Goal: Task Accomplishment & Management: Manage account settings

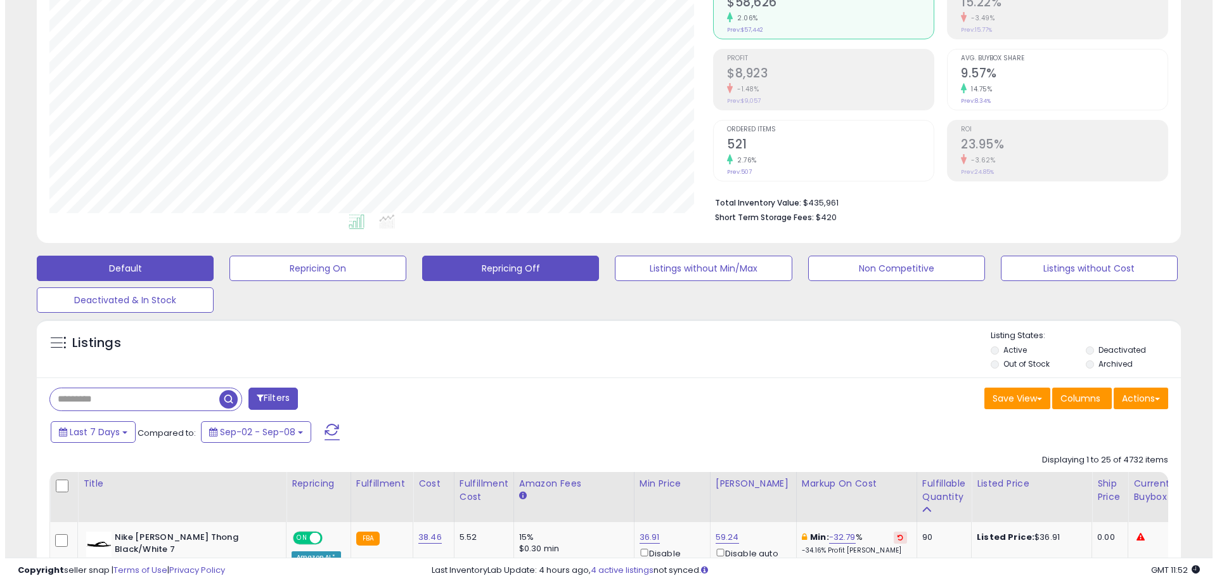
scroll to position [127, 0]
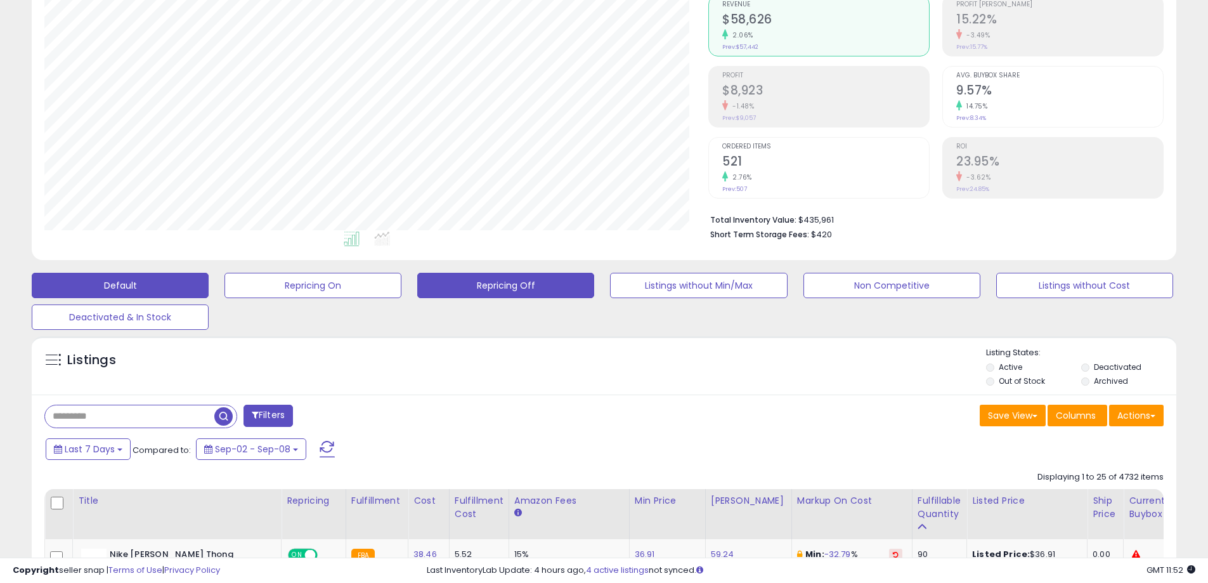
click at [529, 283] on button "Repricing Off" at bounding box center [505, 285] width 177 height 25
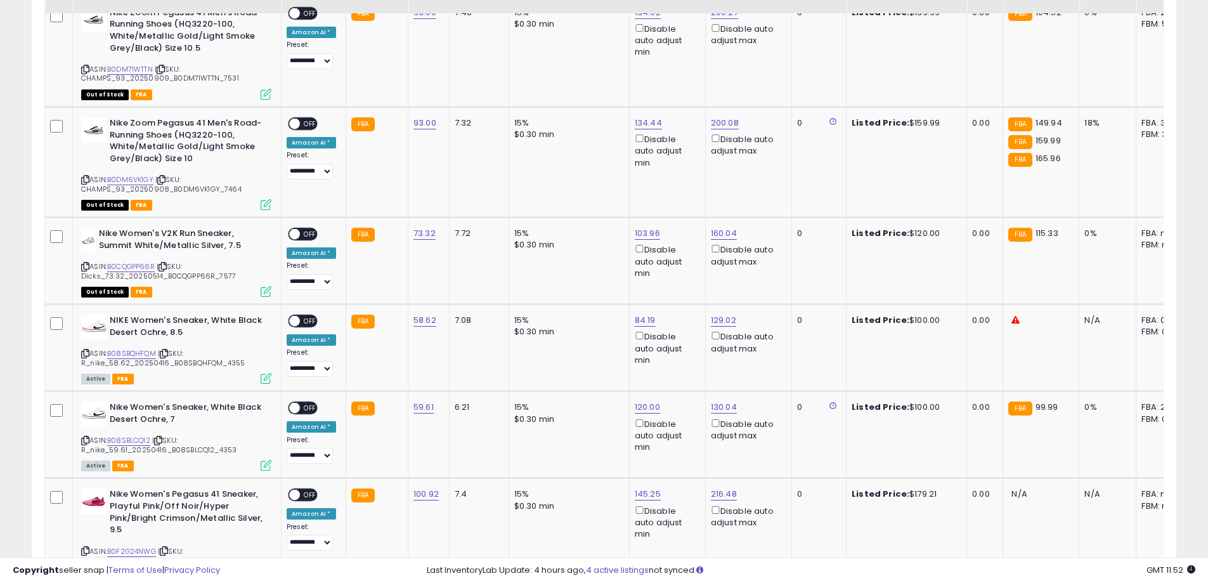
scroll to position [2634, 0]
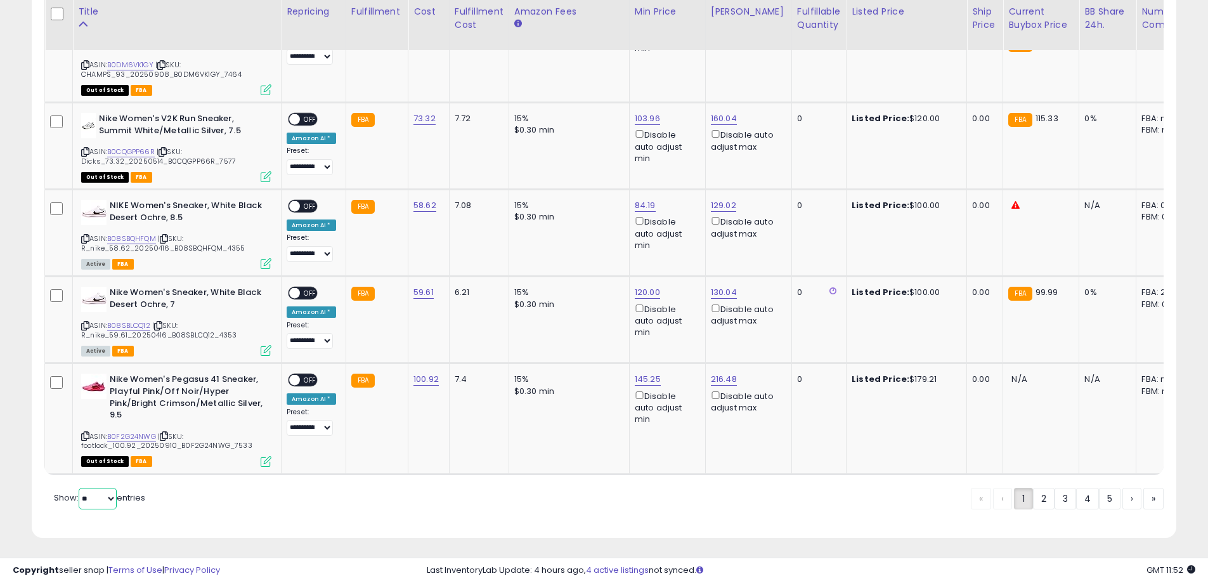
click at [103, 496] on select "** **" at bounding box center [98, 499] width 38 height 22
select select "**"
click at [80, 488] on select "** **" at bounding box center [98, 499] width 38 height 22
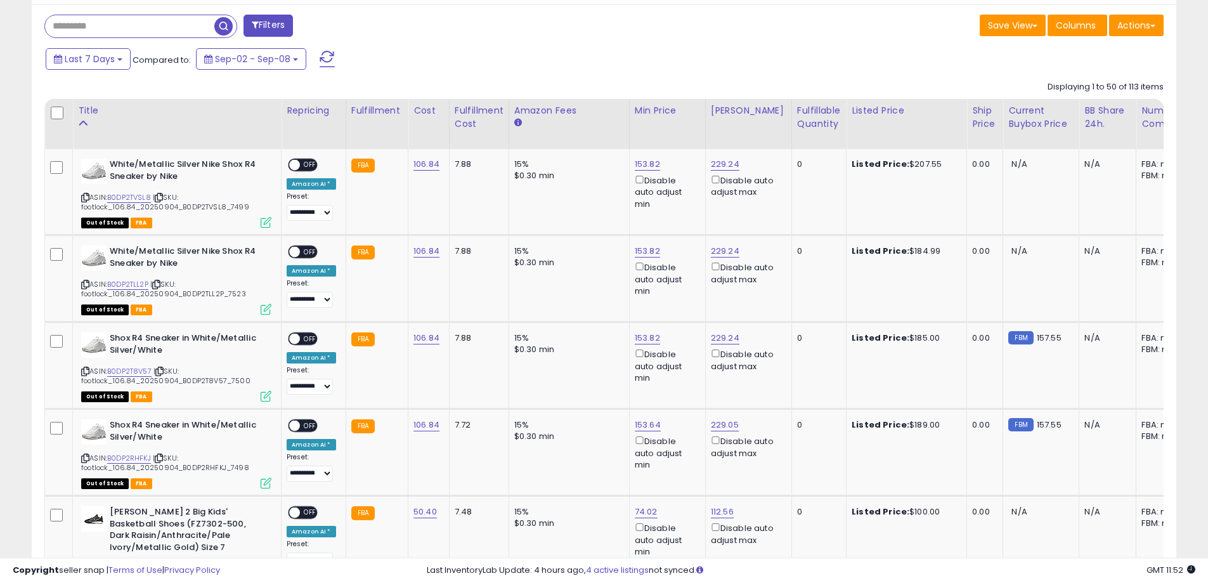
scroll to position [521, 0]
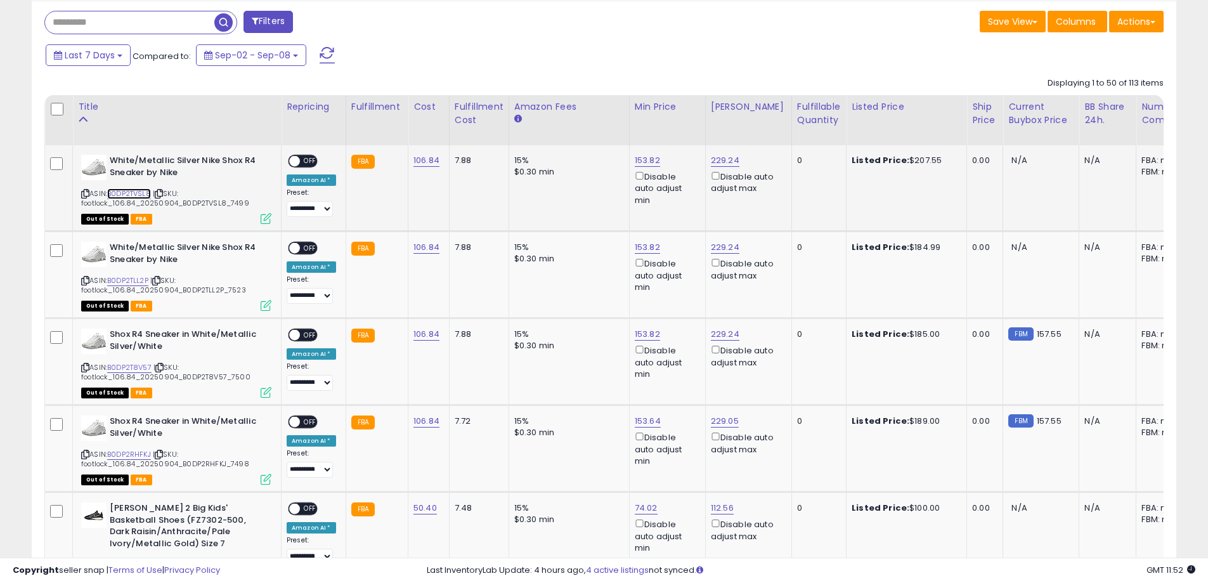
click at [127, 193] on link "B0DP2TVSL8" at bounding box center [129, 193] width 44 height 11
click at [640, 165] on link "153.82" at bounding box center [647, 160] width 25 height 13
drag, startPoint x: 600, startPoint y: 120, endPoint x: 531, endPoint y: 124, distance: 68.5
type input "***"
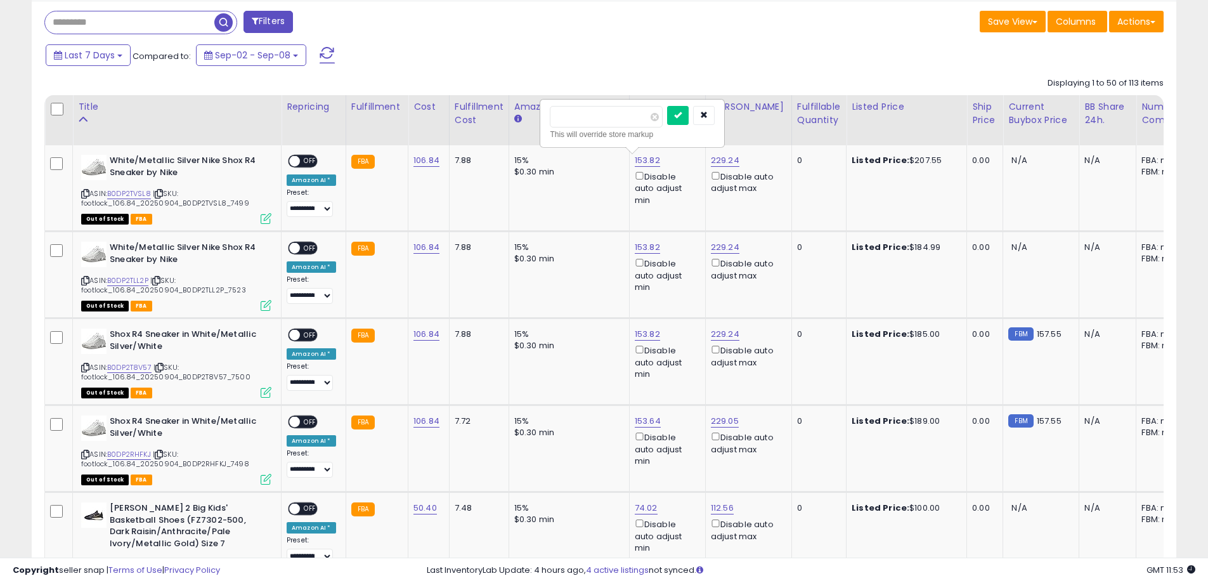
click button "submit" at bounding box center [678, 115] width 22 height 19
click at [309, 162] on span "OFF" at bounding box center [310, 161] width 20 height 11
click at [119, 277] on link "B0DP2TLL2P" at bounding box center [127, 280] width 41 height 11
click at [645, 243] on link "153.82" at bounding box center [647, 247] width 25 height 13
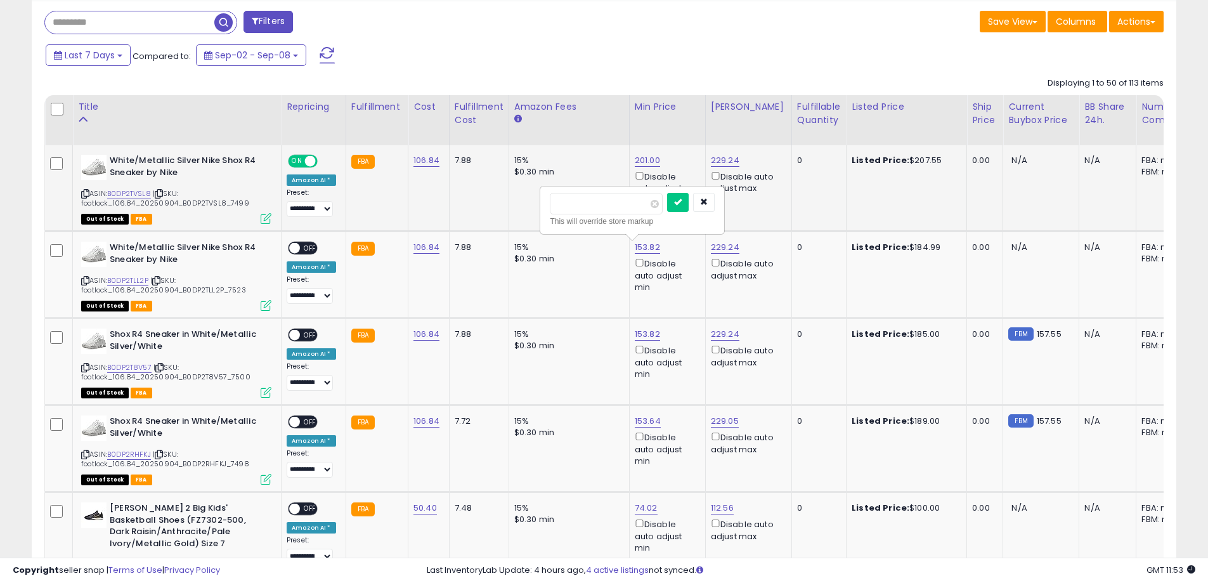
drag, startPoint x: 616, startPoint y: 200, endPoint x: 532, endPoint y: 216, distance: 85.8
type input "******"
click button "submit" at bounding box center [678, 202] width 22 height 19
click at [311, 247] on span "OFF" at bounding box center [310, 248] width 20 height 11
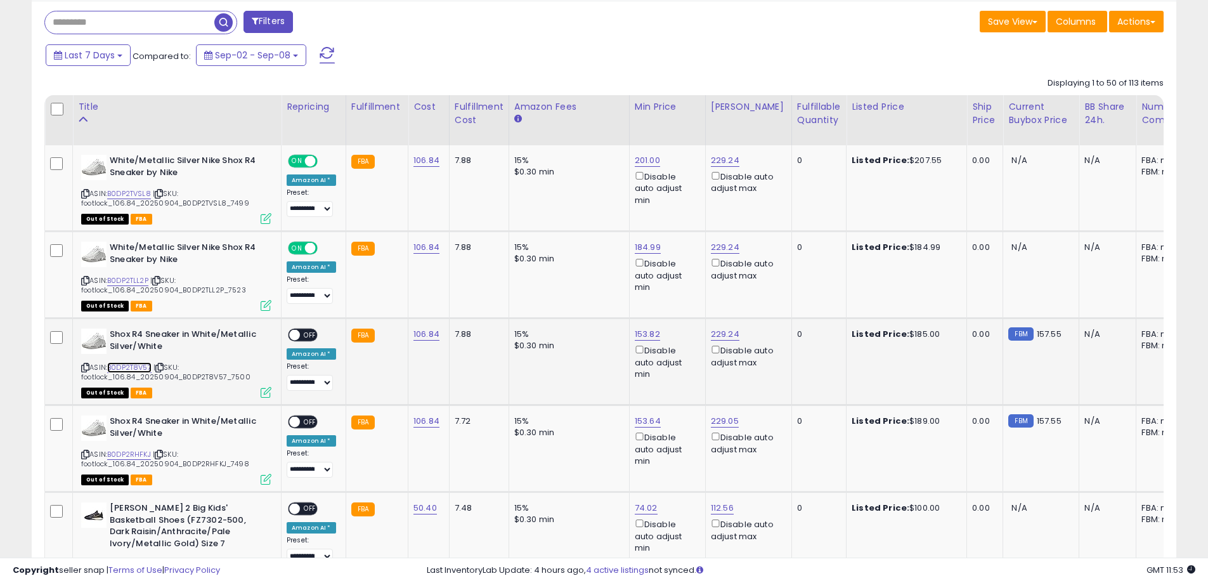
click at [132, 364] on link "B0DP2T8V57" at bounding box center [129, 367] width 44 height 11
click at [645, 335] on link "153.82" at bounding box center [647, 334] width 25 height 13
drag, startPoint x: 602, startPoint y: 297, endPoint x: 539, endPoint y: 294, distance: 62.8
type input "******"
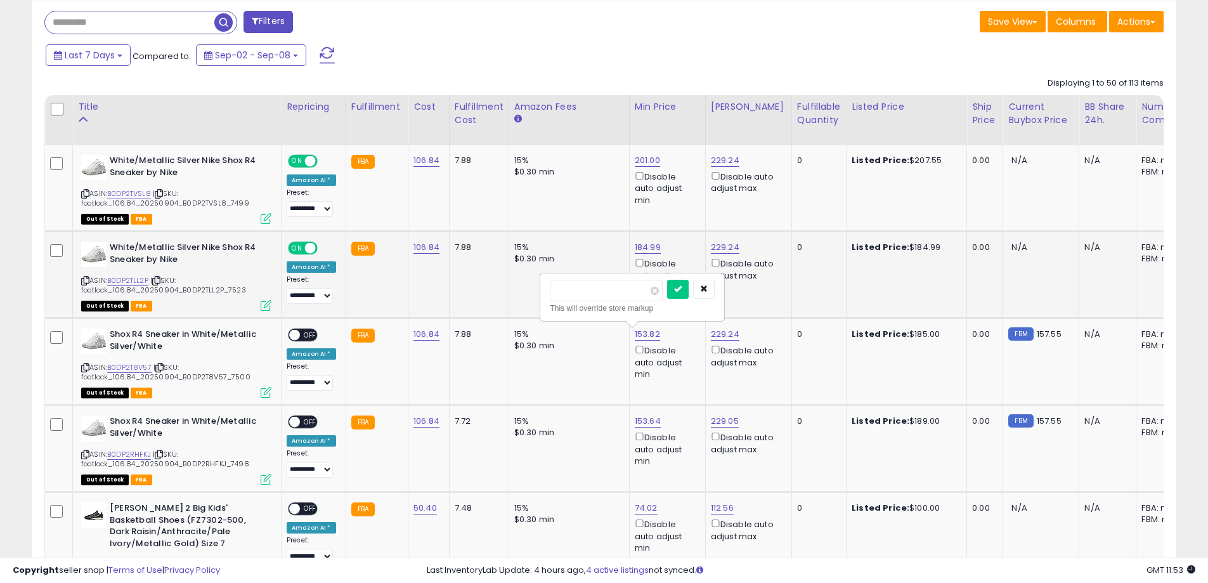
click button "submit" at bounding box center [678, 289] width 22 height 19
click at [308, 335] on span "OFF" at bounding box center [310, 335] width 20 height 11
click at [141, 456] on link "B0DP2RHFKJ" at bounding box center [129, 454] width 44 height 11
click at [640, 340] on link "199.39" at bounding box center [647, 334] width 25 height 13
click at [641, 418] on link "153.64" at bounding box center [648, 421] width 26 height 13
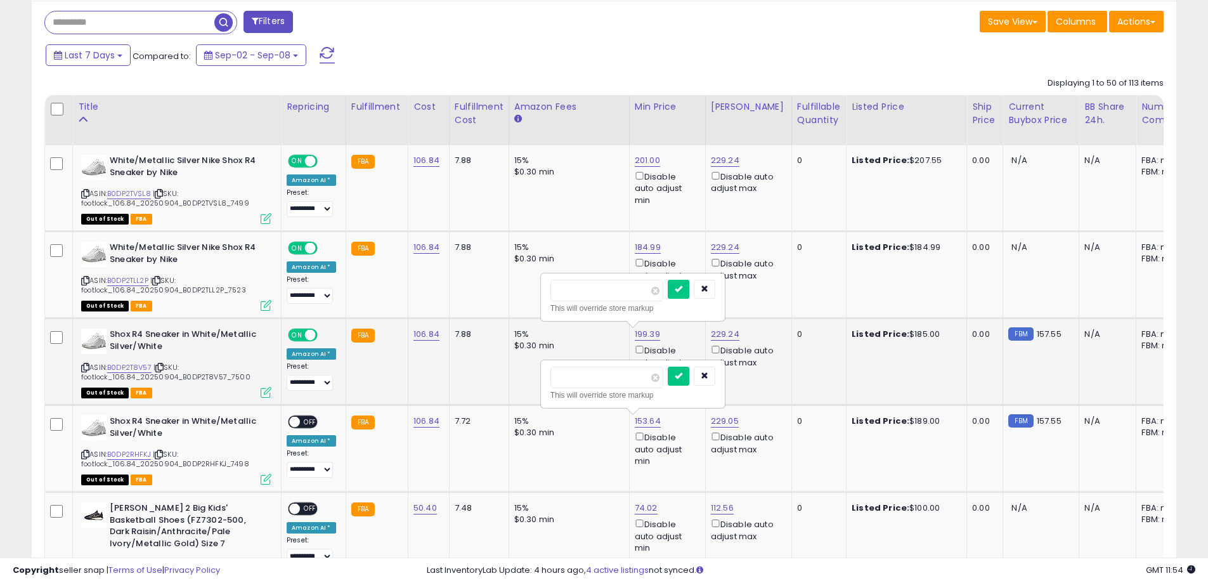
drag, startPoint x: 580, startPoint y: 377, endPoint x: 512, endPoint y: 377, distance: 68.5
type input "***"
click button "submit" at bounding box center [679, 375] width 22 height 19
click at [682, 289] on icon "submit" at bounding box center [679, 289] width 8 height 8
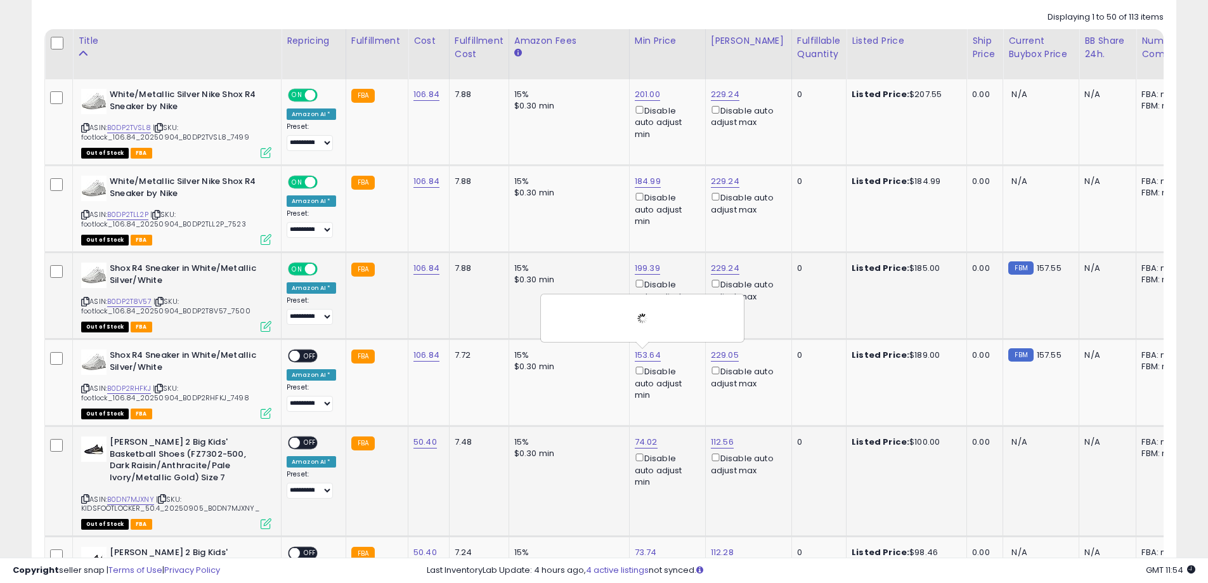
scroll to position [711, 0]
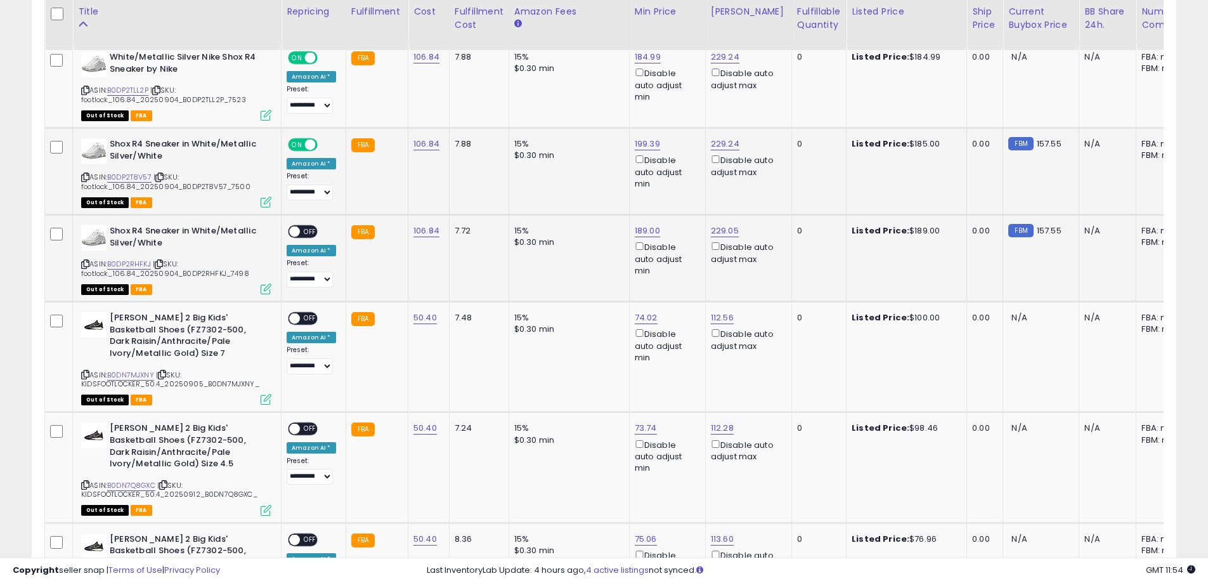
click at [308, 231] on span "OFF" at bounding box center [310, 231] width 20 height 11
click at [136, 374] on link "B0DN7MJXNY" at bounding box center [130, 375] width 47 height 11
click at [637, 316] on link "74.02" at bounding box center [646, 317] width 23 height 13
drag, startPoint x: 600, startPoint y: 275, endPoint x: 533, endPoint y: 273, distance: 67.3
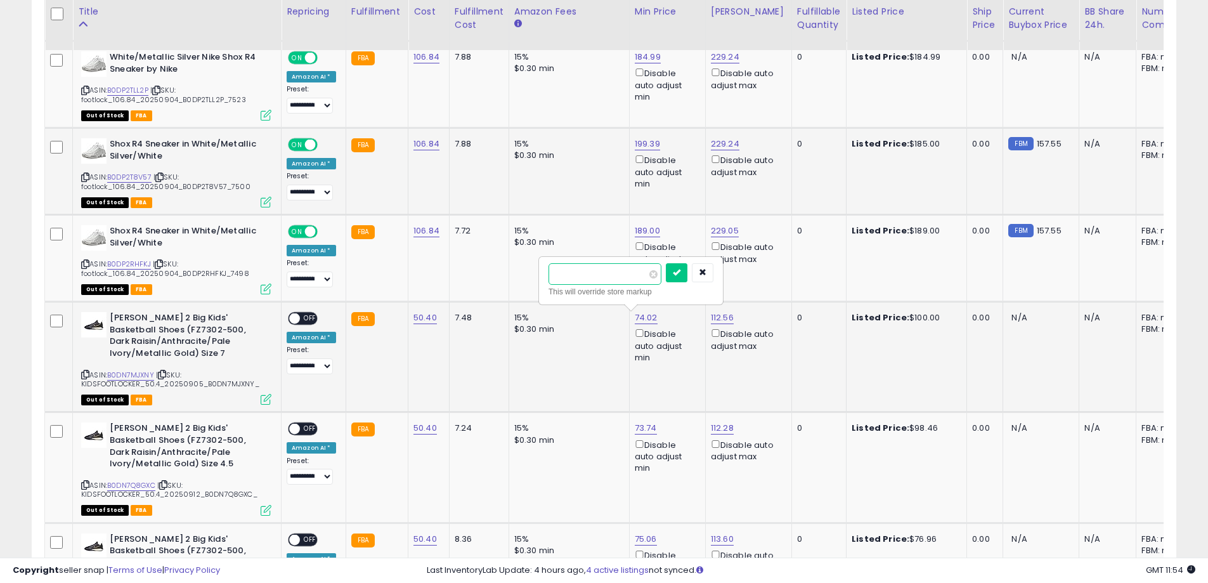
click at [636, 273] on input "*****" at bounding box center [604, 274] width 113 height 22
type input "**"
click button "submit" at bounding box center [677, 272] width 22 height 19
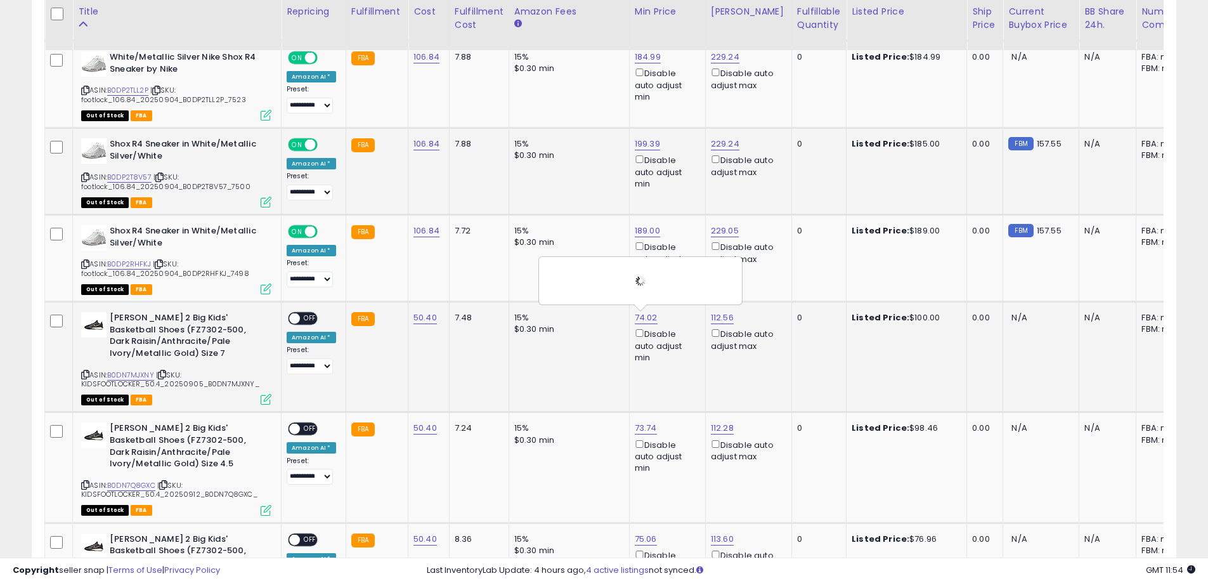
click at [309, 320] on span "OFF" at bounding box center [310, 318] width 20 height 11
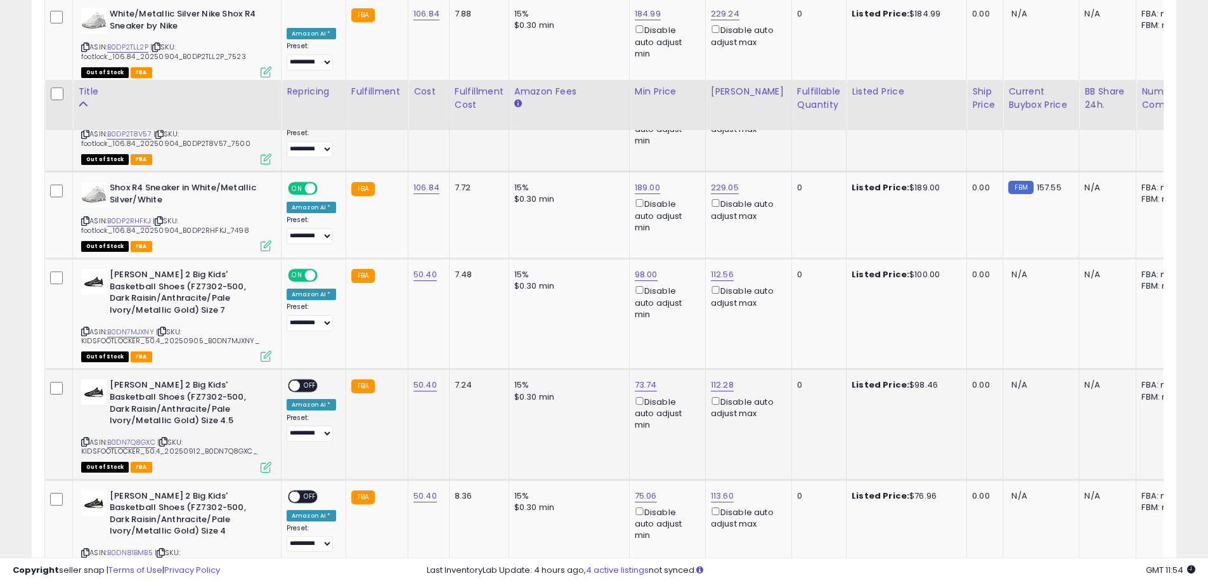
scroll to position [838, 0]
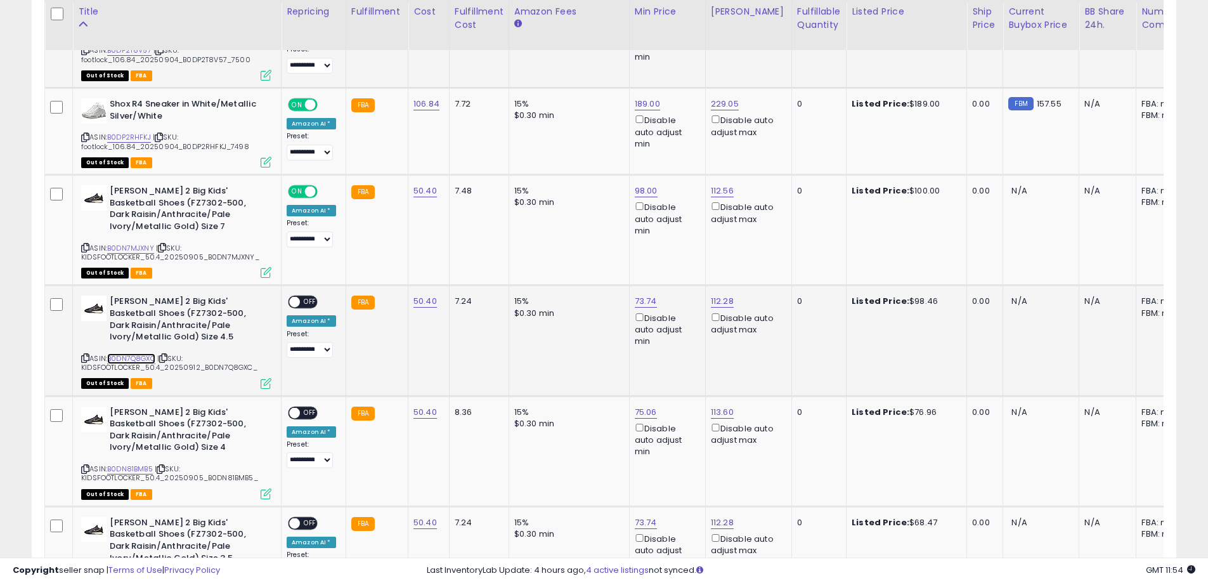
click at [127, 358] on link "B0DN7Q8GXC" at bounding box center [131, 358] width 48 height 11
click at [649, 301] on link "73.74" at bounding box center [646, 301] width 22 height 13
type input "**"
click button "submit" at bounding box center [677, 256] width 22 height 19
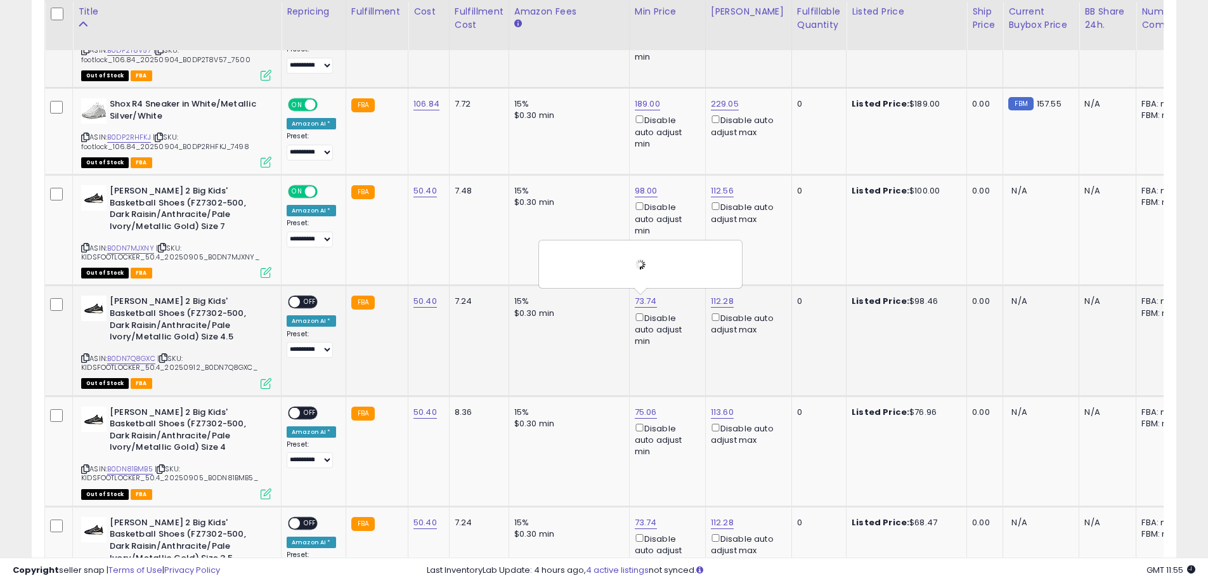
click at [318, 302] on div "**********" at bounding box center [311, 326] width 49 height 62
click at [313, 302] on span "OFF" at bounding box center [310, 302] width 20 height 11
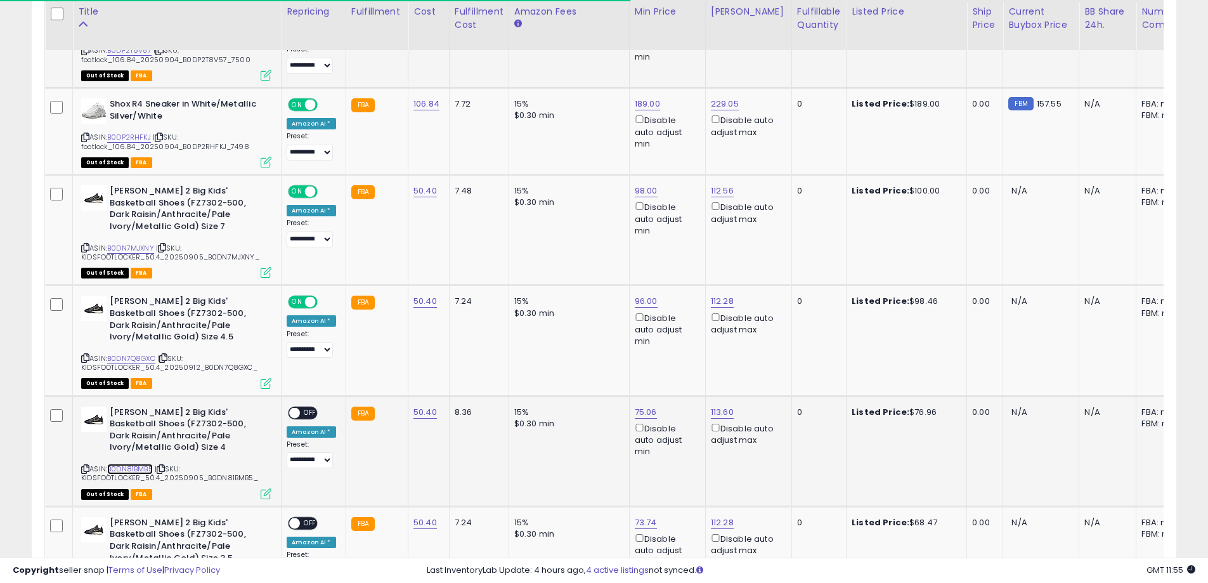
click at [138, 471] on link "B0DN81BMB5" at bounding box center [130, 468] width 46 height 11
click at [638, 413] on link "75.06" at bounding box center [646, 412] width 22 height 13
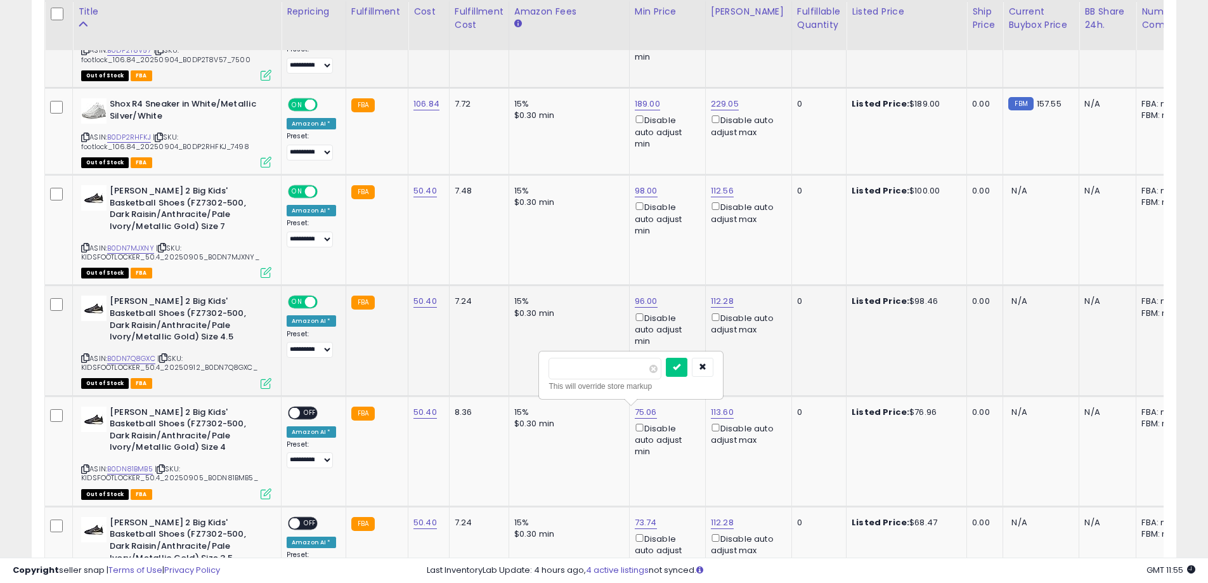
drag, startPoint x: 620, startPoint y: 372, endPoint x: 533, endPoint y: 367, distance: 87.6
type input "***"
click button "submit" at bounding box center [677, 367] width 22 height 19
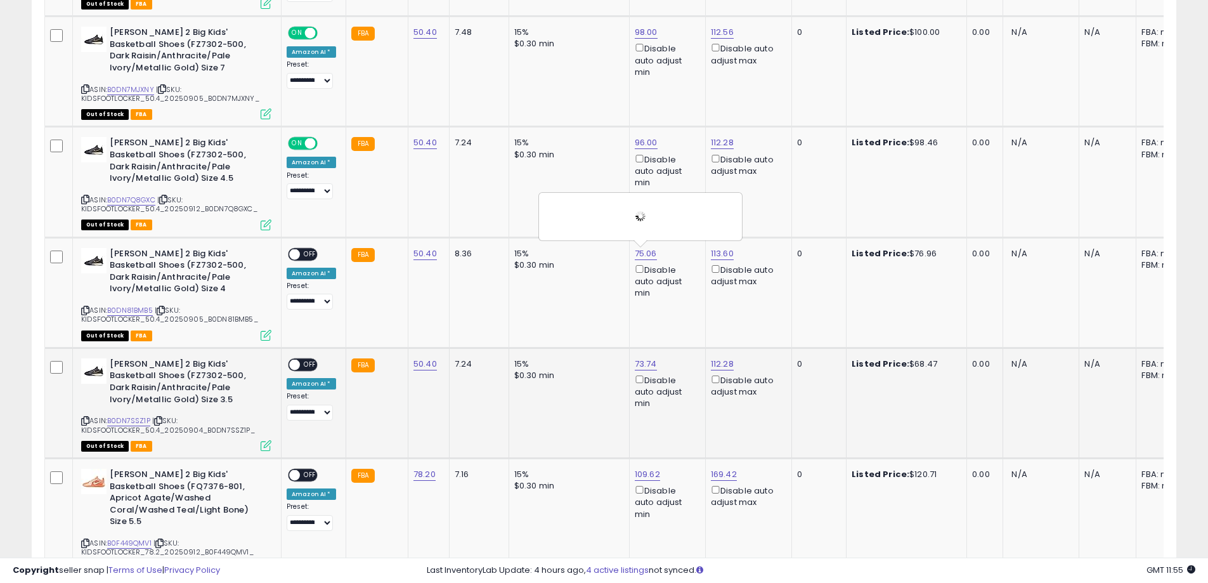
scroll to position [1028, 0]
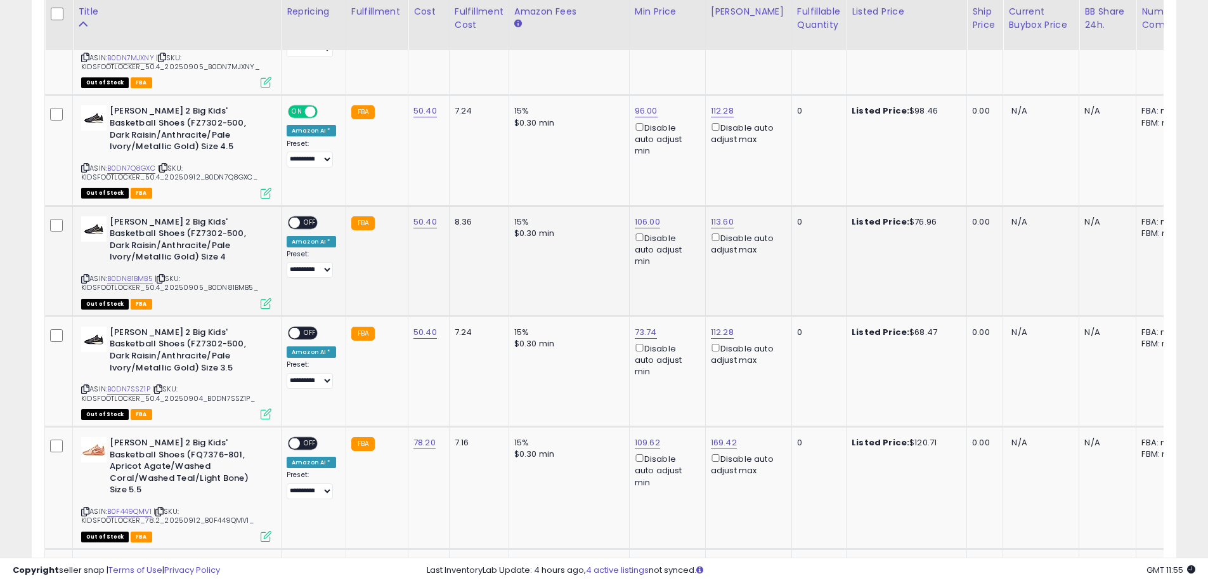
click at [318, 221] on div "**********" at bounding box center [311, 247] width 49 height 62
click at [312, 224] on span "OFF" at bounding box center [310, 222] width 20 height 11
click at [126, 390] on link "B0DN7SSZ1P" at bounding box center [128, 389] width 43 height 11
click at [638, 328] on link "73.74" at bounding box center [646, 332] width 22 height 13
drag, startPoint x: 607, startPoint y: 281, endPoint x: 528, endPoint y: 285, distance: 79.4
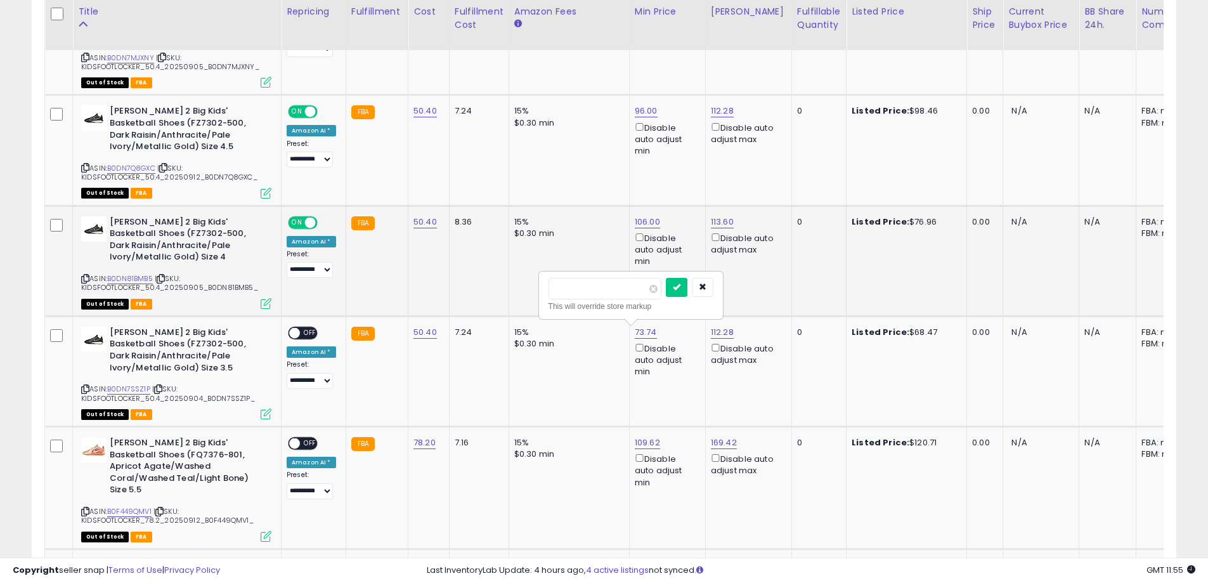
type input "***"
click button "submit" at bounding box center [677, 287] width 22 height 19
click at [313, 334] on span "OFF" at bounding box center [310, 332] width 20 height 11
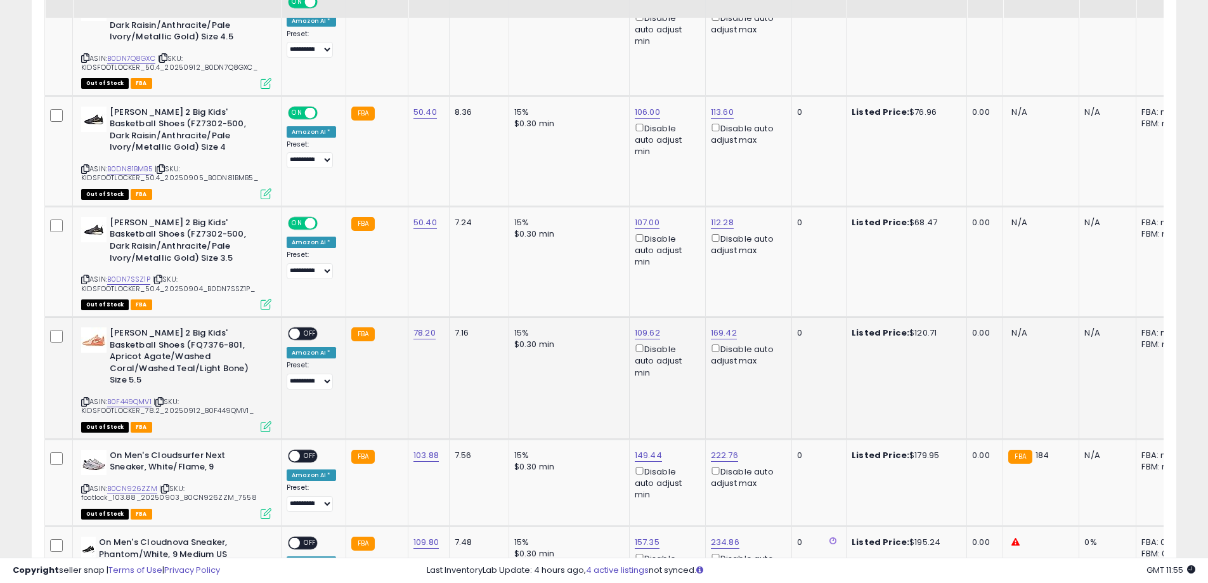
scroll to position [1155, 0]
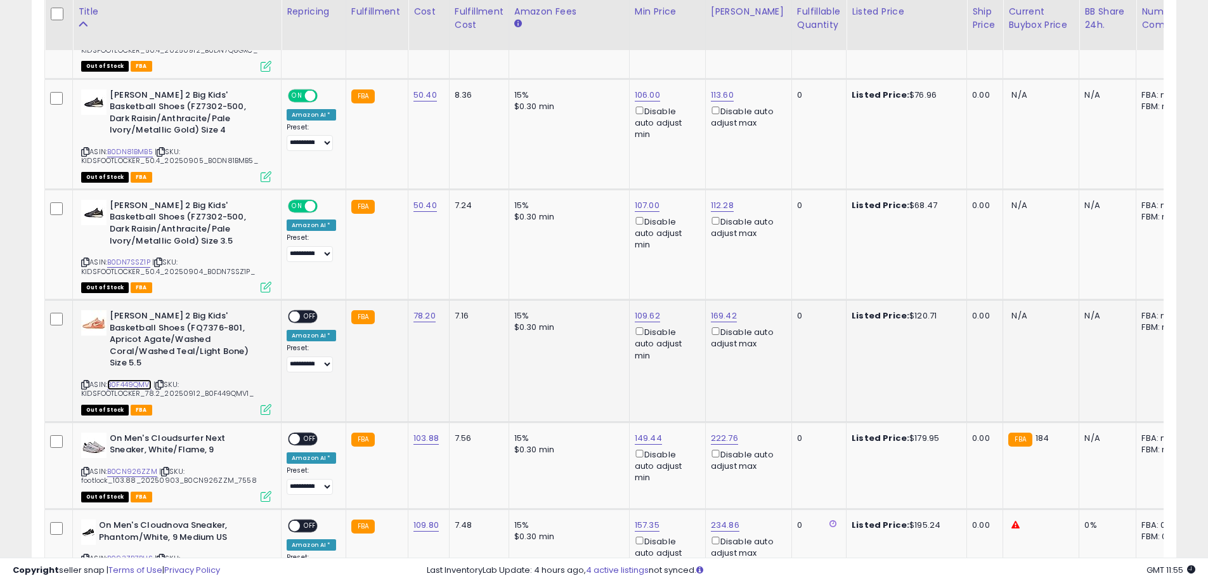
click at [143, 379] on link "B0F449QMV1" at bounding box center [129, 384] width 44 height 11
click at [637, 321] on link "109.62" at bounding box center [647, 315] width 25 height 13
drag, startPoint x: 610, startPoint y: 264, endPoint x: 524, endPoint y: 262, distance: 86.2
type input "***"
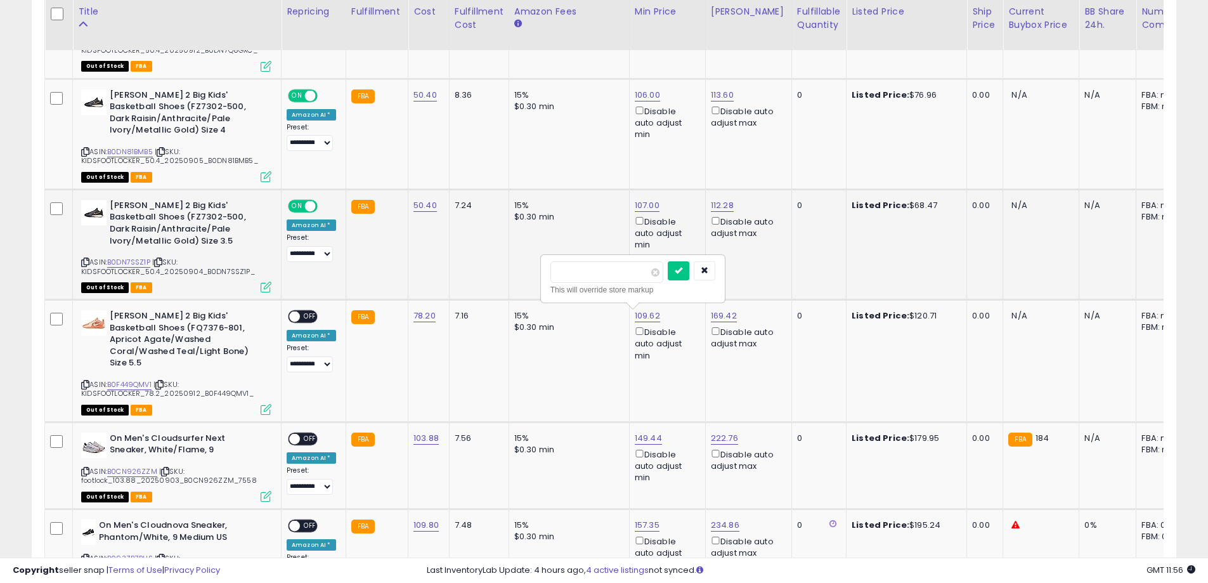
click button "submit" at bounding box center [679, 270] width 22 height 19
click at [307, 318] on span "OFF" at bounding box center [310, 316] width 20 height 11
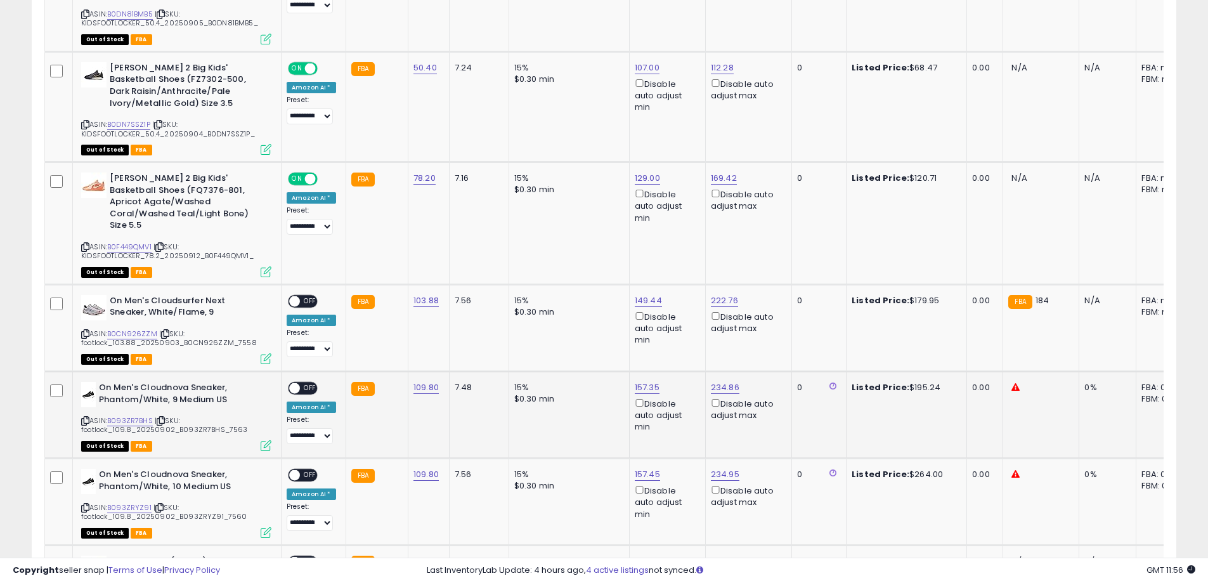
scroll to position [1345, 0]
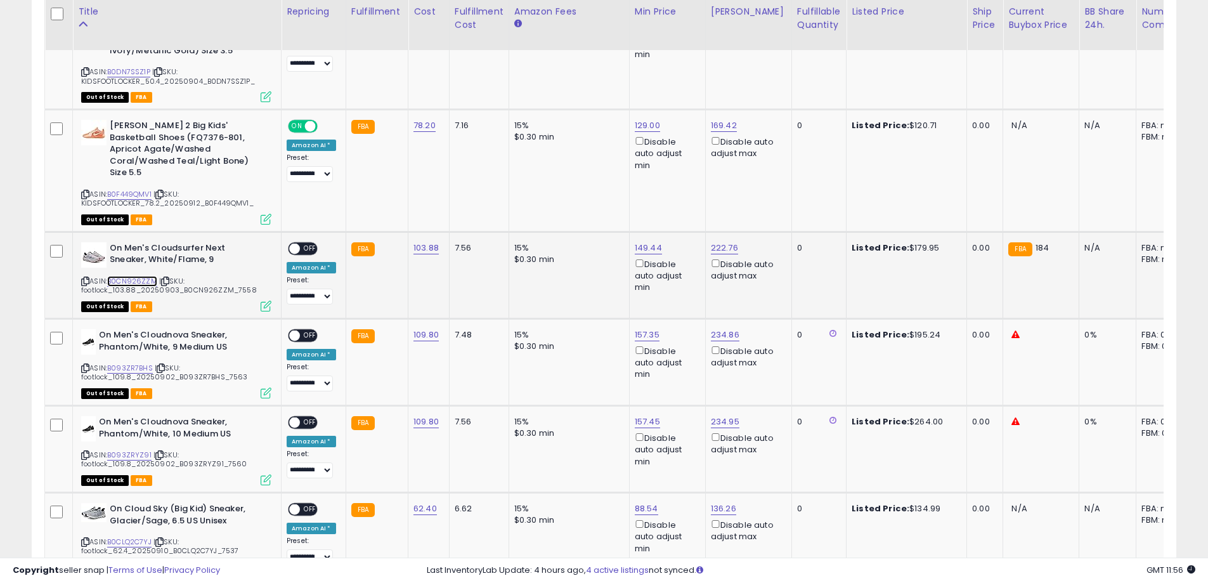
click at [119, 276] on link "B0CN926ZZM" at bounding box center [132, 281] width 50 height 11
click at [640, 242] on link "149.44" at bounding box center [648, 248] width 27 height 13
drag, startPoint x: 605, startPoint y: 190, endPoint x: 504, endPoint y: 190, distance: 101.4
type input "***"
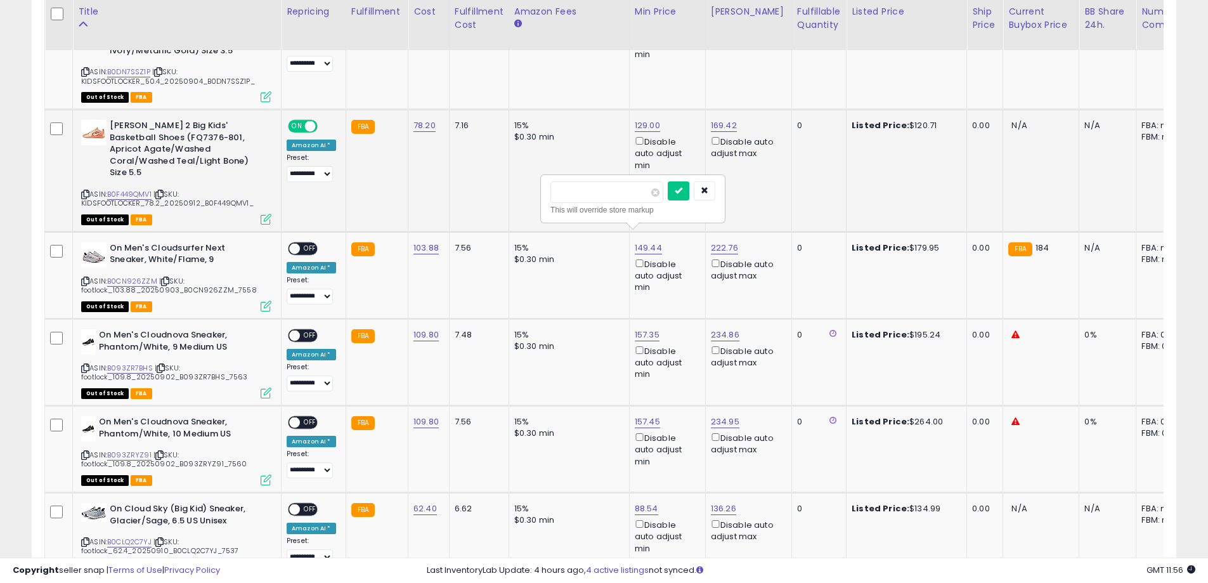
click button "submit" at bounding box center [679, 190] width 22 height 19
click at [306, 243] on span "OFF" at bounding box center [310, 248] width 20 height 11
click at [120, 363] on link "B093ZR7BHS" at bounding box center [130, 368] width 46 height 11
click at [646, 328] on link "157.35" at bounding box center [647, 334] width 25 height 13
drag, startPoint x: 595, startPoint y: 279, endPoint x: 501, endPoint y: 278, distance: 93.8
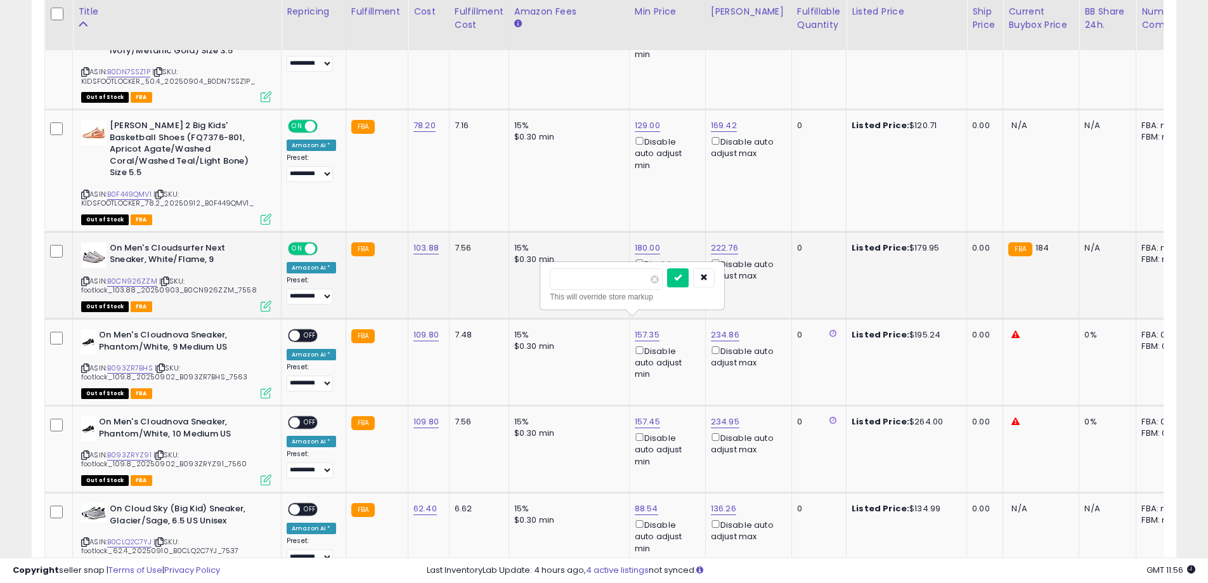
type input "***"
click button "submit" at bounding box center [678, 277] width 22 height 19
click at [304, 330] on span "OFF" at bounding box center [310, 335] width 20 height 11
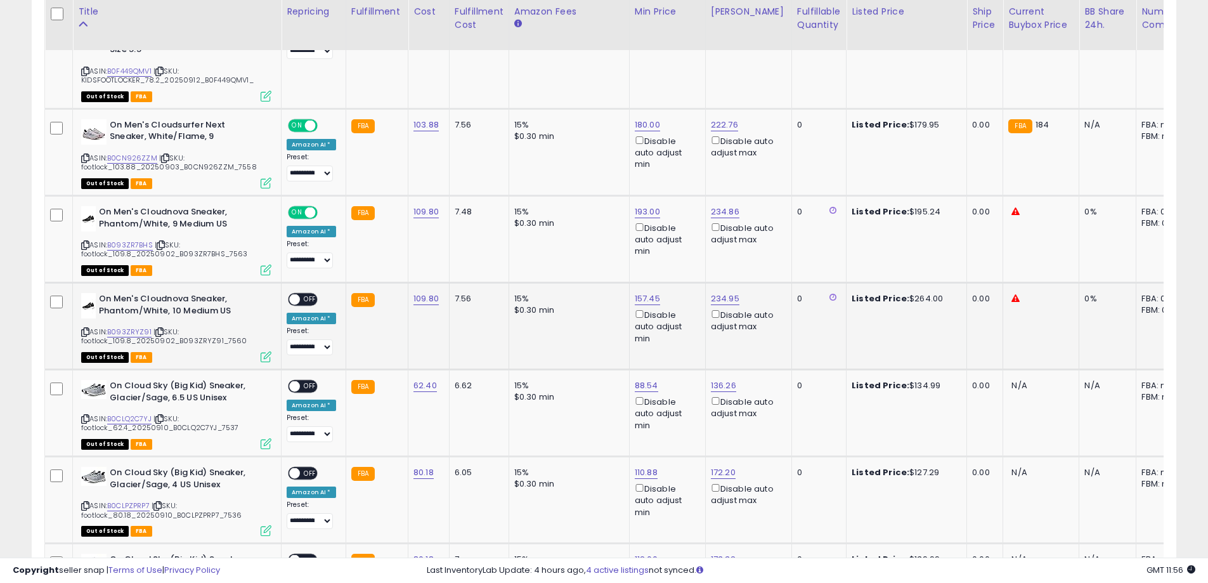
scroll to position [1472, 0]
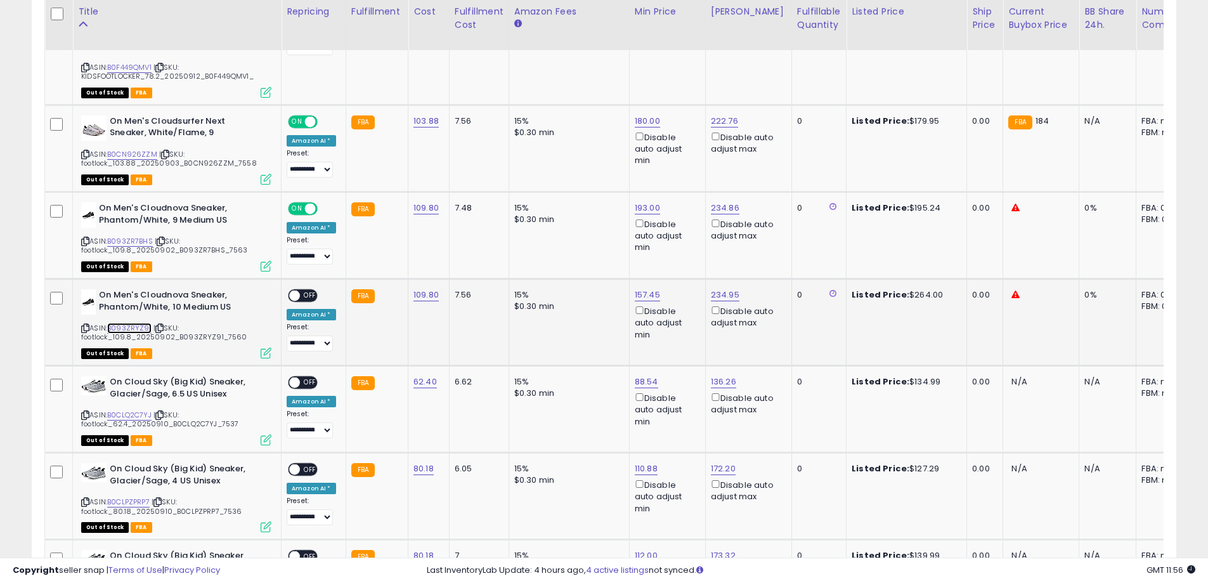
click at [129, 323] on link "B093ZRYZ91" at bounding box center [129, 328] width 44 height 11
click at [635, 288] on link "157.45" at bounding box center [647, 294] width 25 height 13
click at [585, 245] on input "******" at bounding box center [606, 239] width 113 height 22
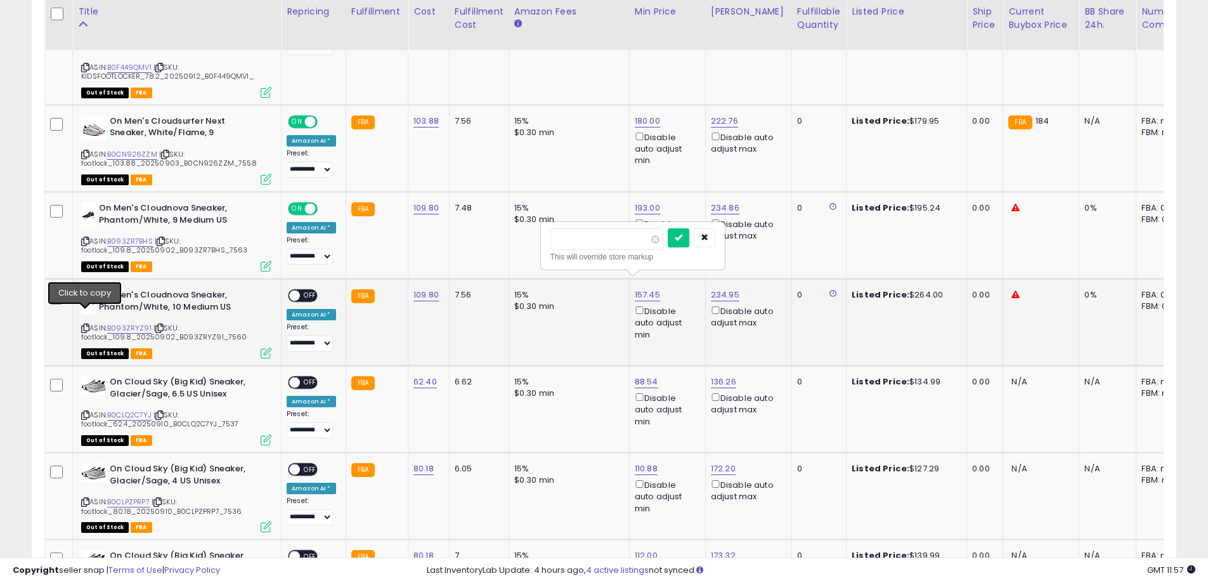
click at [83, 325] on icon at bounding box center [85, 328] width 8 height 7
drag, startPoint x: 618, startPoint y: 240, endPoint x: 531, endPoint y: 240, distance: 86.9
type input "***"
click button "submit" at bounding box center [679, 237] width 22 height 19
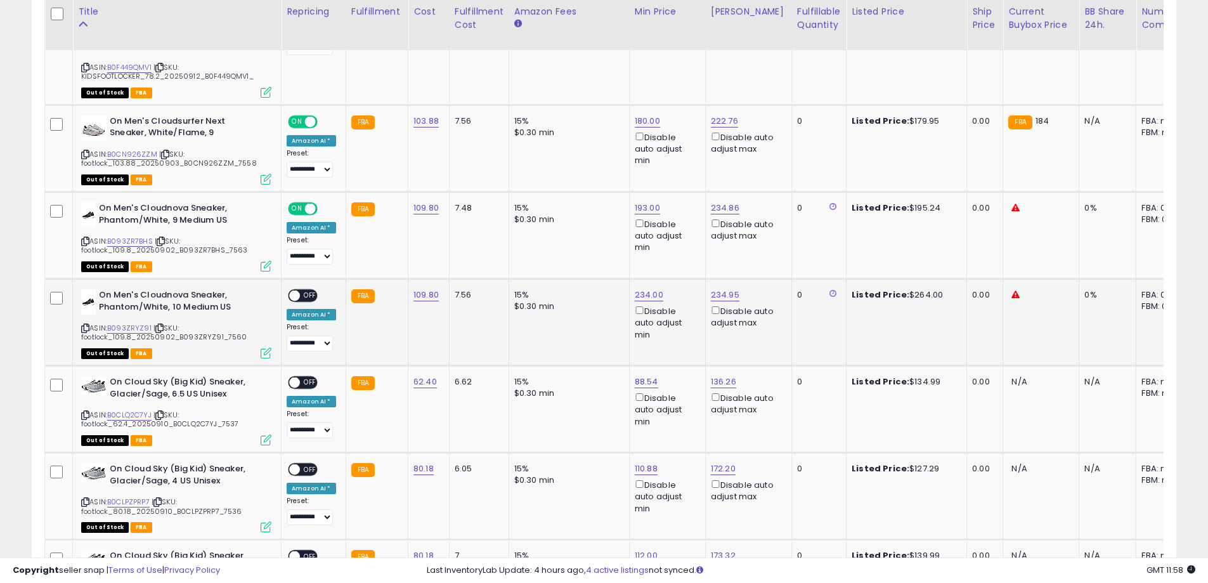
click at [308, 290] on span "OFF" at bounding box center [310, 295] width 20 height 11
click at [137, 410] on link "B0CLQ2C7YJ" at bounding box center [129, 415] width 44 height 11
click at [652, 289] on div "234.00 Disable auto adjust min" at bounding box center [665, 314] width 61 height 51
click at [636, 375] on link "88.54" at bounding box center [646, 381] width 23 height 13
drag, startPoint x: 610, startPoint y: 323, endPoint x: 522, endPoint y: 315, distance: 87.8
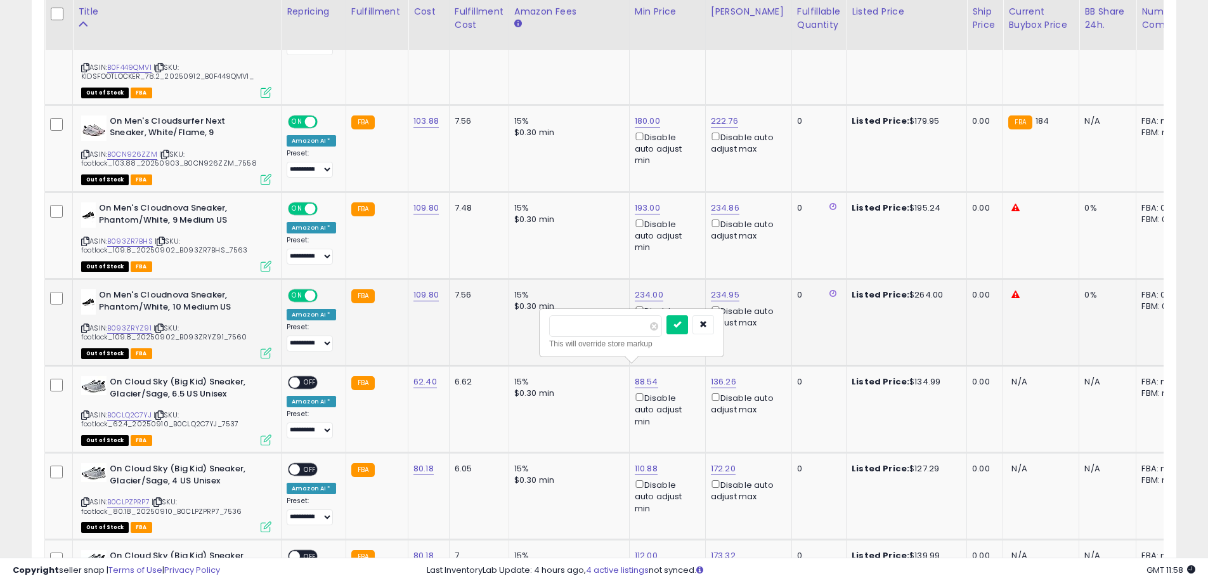
type input "***"
click button "submit" at bounding box center [677, 324] width 22 height 19
click at [308, 377] on span "OFF" at bounding box center [310, 382] width 20 height 11
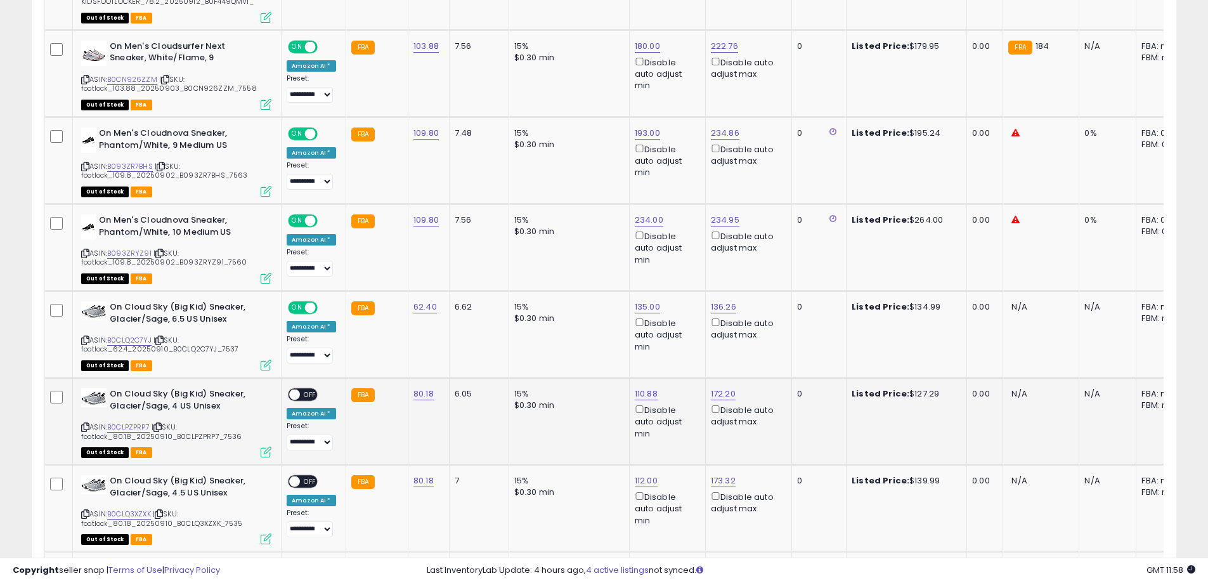
scroll to position [1598, 0]
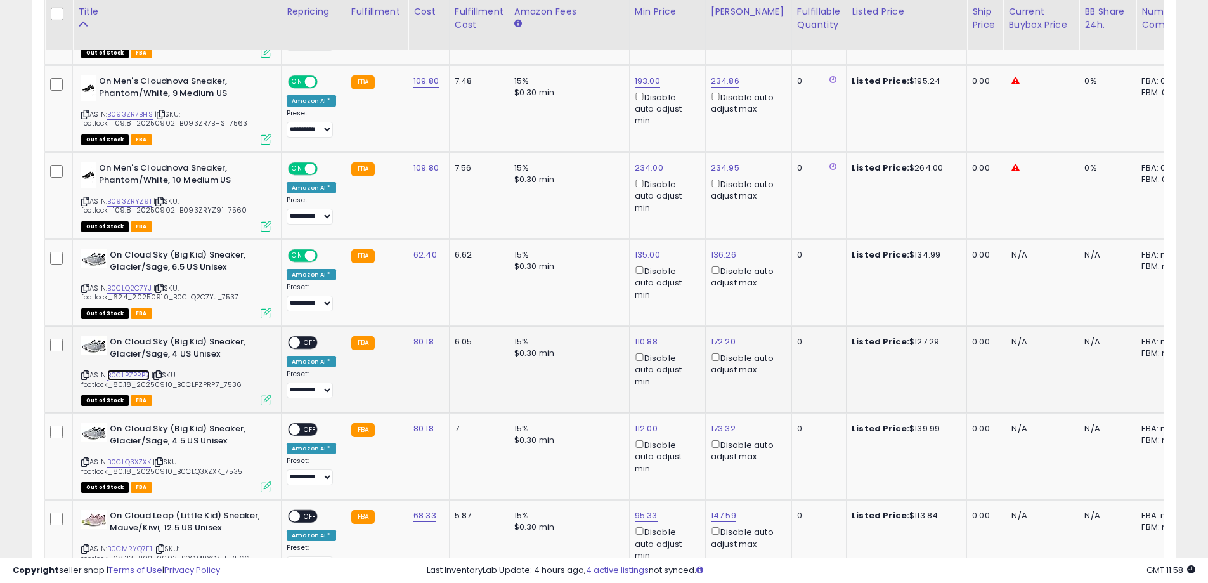
click at [127, 370] on link "B0CLPZPRP7" at bounding box center [128, 375] width 42 height 11
click at [647, 335] on link "110.88" at bounding box center [646, 341] width 23 height 13
drag, startPoint x: 618, startPoint y: 291, endPoint x: 526, endPoint y: 286, distance: 92.1
type input "***"
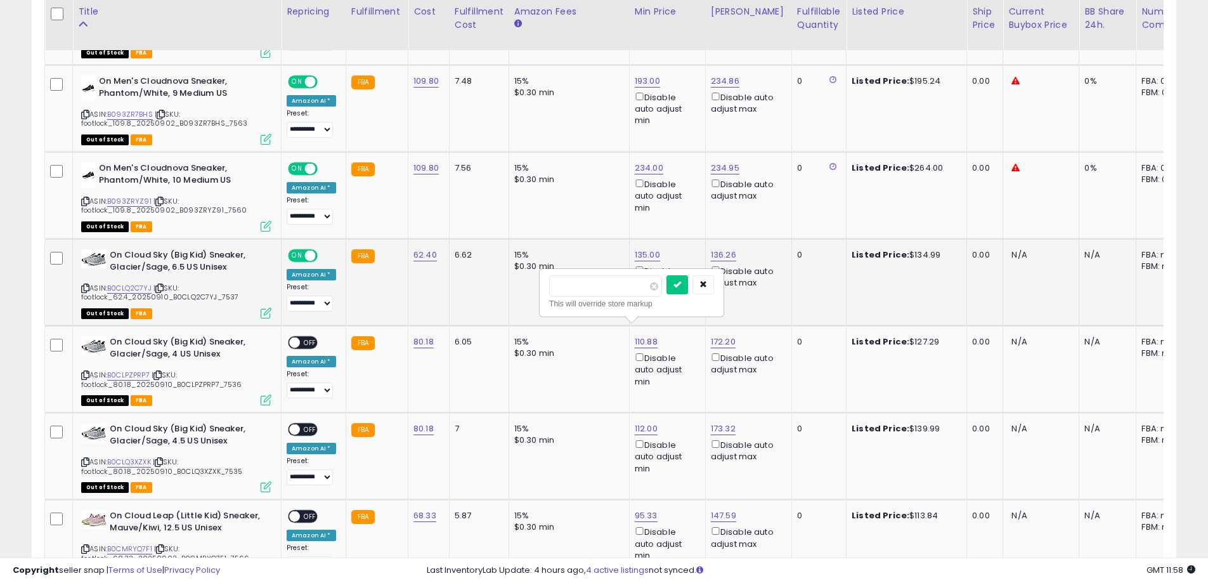
click button "submit" at bounding box center [677, 284] width 22 height 19
click at [298, 337] on div "ON OFF" at bounding box center [289, 342] width 30 height 11
click at [307, 337] on span "OFF" at bounding box center [310, 342] width 20 height 11
click at [144, 457] on link "B0CLQ3XZXK" at bounding box center [129, 462] width 44 height 11
click at [635, 422] on link "112.00" at bounding box center [646, 428] width 23 height 13
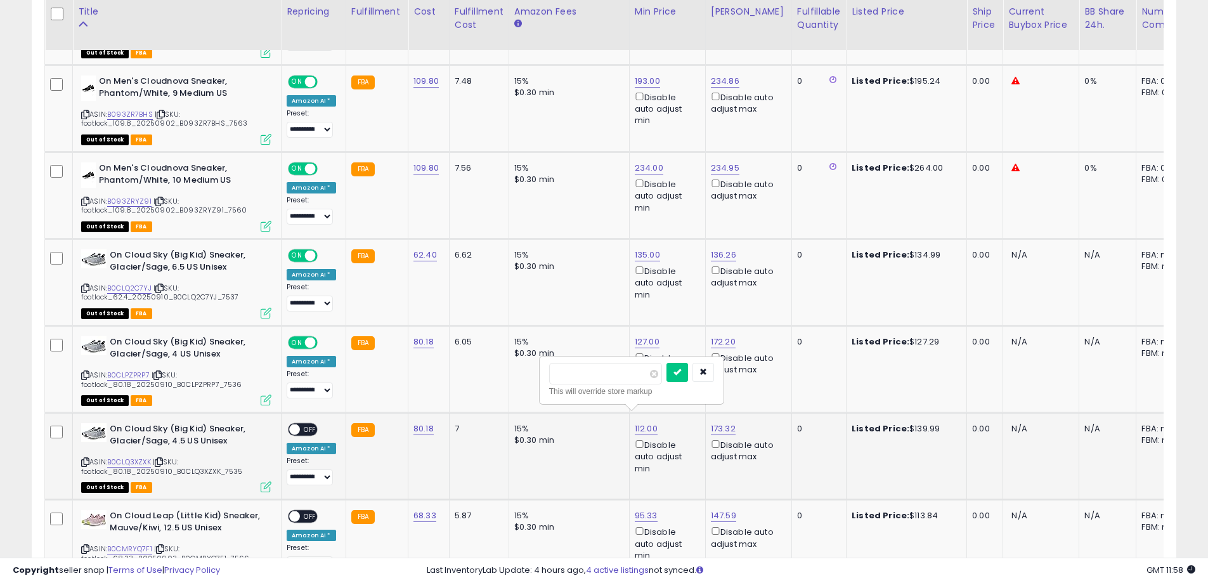
click at [628, 387] on div "This will override store markup" at bounding box center [631, 391] width 165 height 13
click at [626, 372] on input "******" at bounding box center [605, 374] width 113 height 22
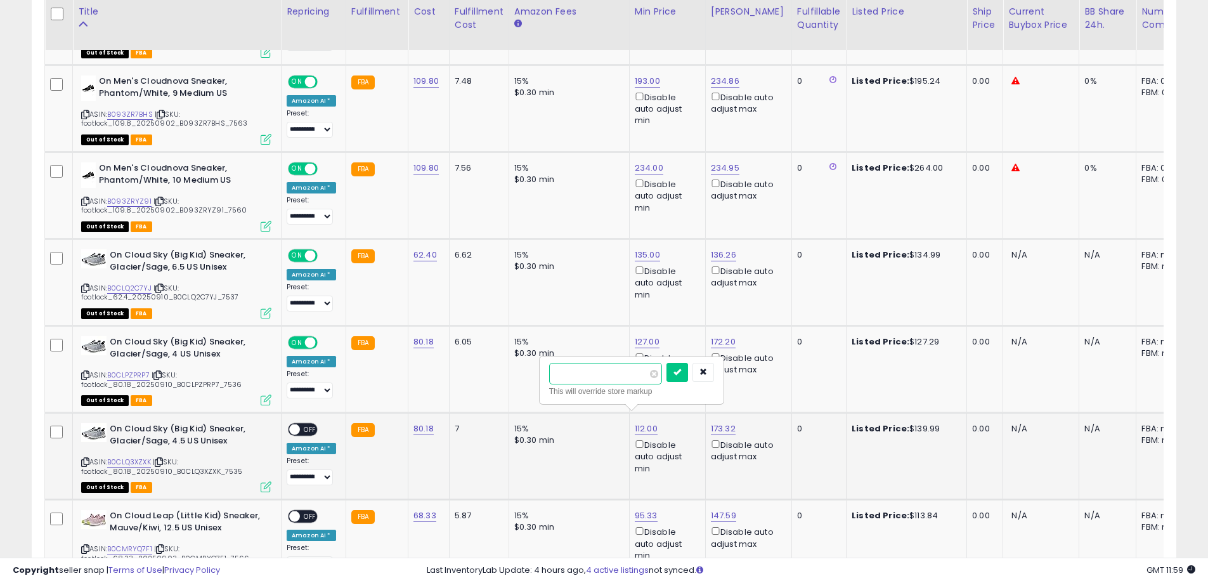
click at [626, 372] on input "******" at bounding box center [605, 374] width 113 height 22
type input "***"
click button "submit" at bounding box center [677, 372] width 22 height 19
click at [310, 424] on span "OFF" at bounding box center [310, 429] width 20 height 11
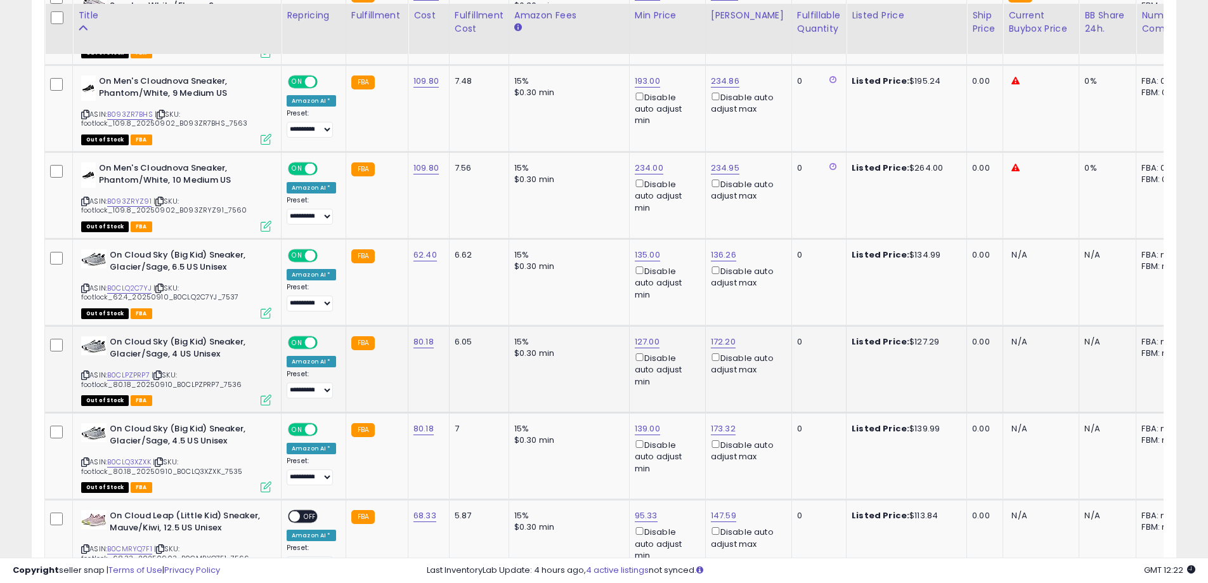
scroll to position [1725, 0]
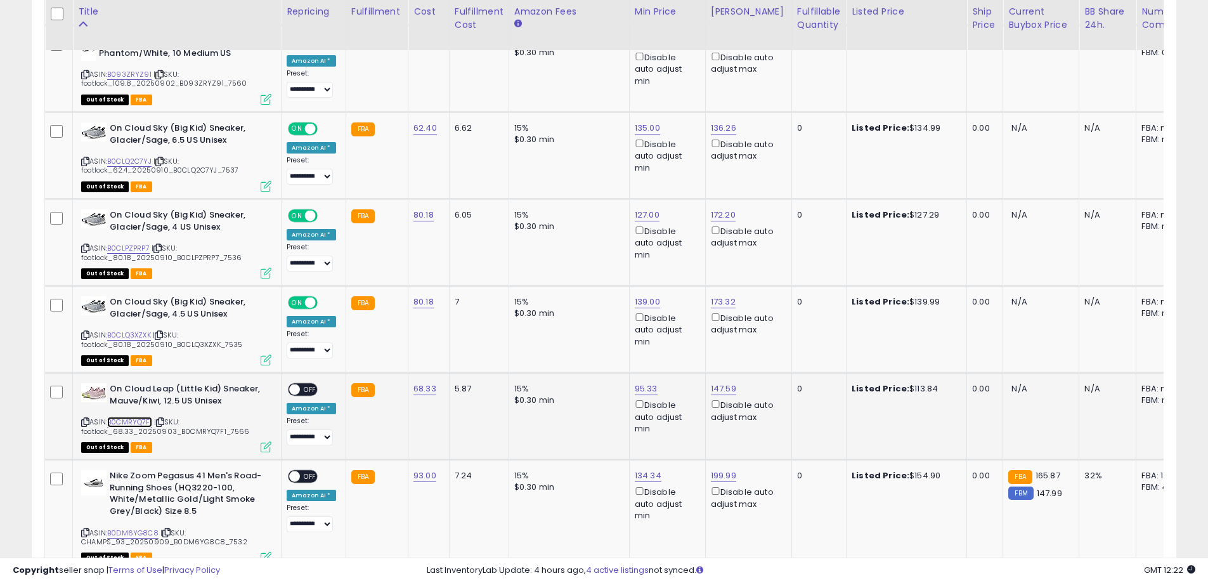
click at [142, 417] on link "B0CMRYQ7F1" at bounding box center [129, 422] width 45 height 11
click at [637, 373] on td "95.33 Disable auto adjust min" at bounding box center [667, 416] width 76 height 87
click at [645, 382] on link "95.33" at bounding box center [646, 388] width 23 height 13
drag, startPoint x: 567, startPoint y: 331, endPoint x: 503, endPoint y: 312, distance: 66.2
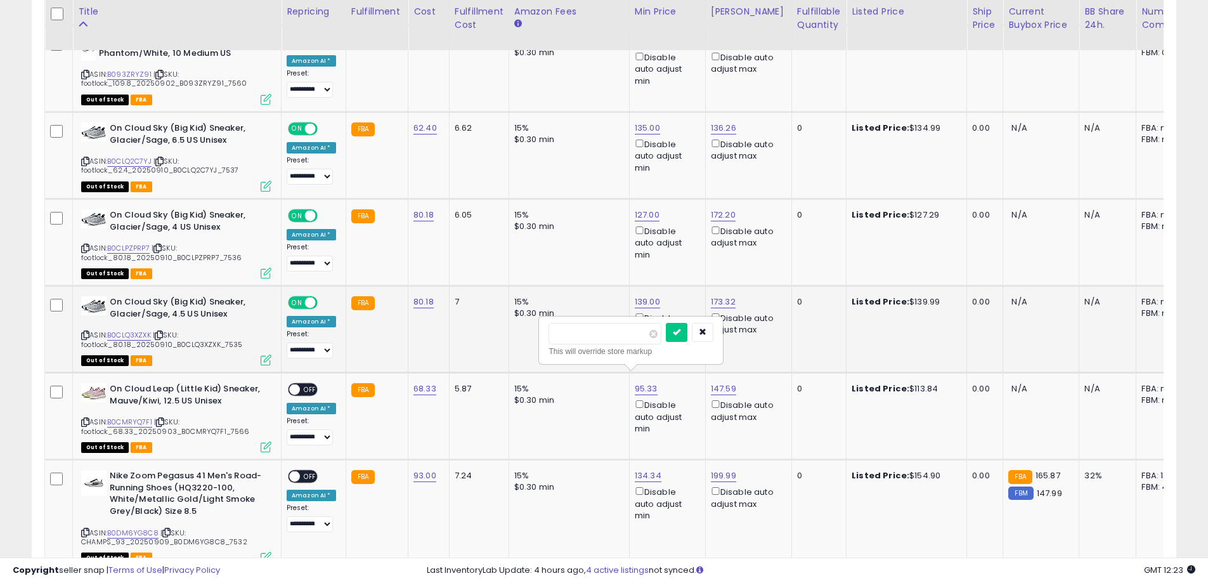
type input "***"
click button "submit" at bounding box center [677, 332] width 22 height 19
click at [310, 384] on span "OFF" at bounding box center [310, 389] width 20 height 11
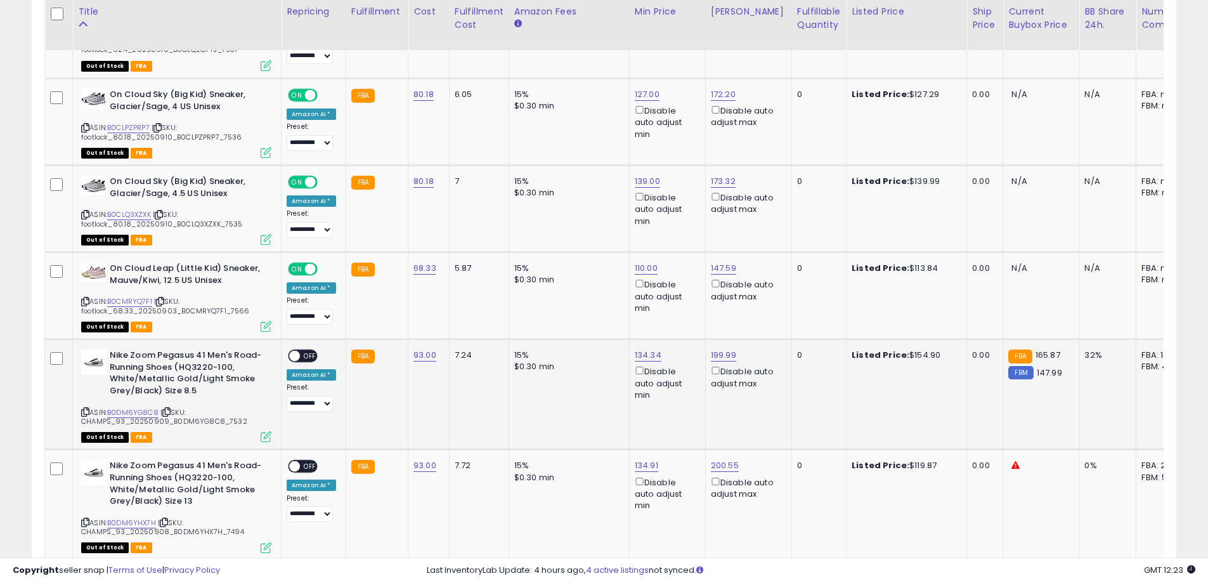
scroll to position [1852, 0]
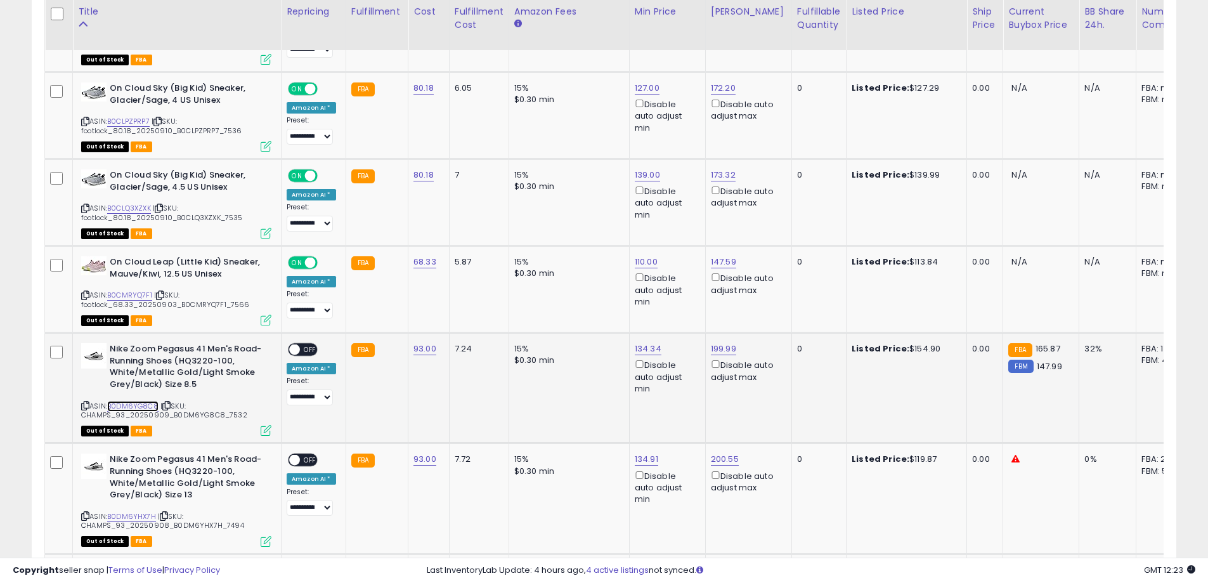
click at [136, 401] on link "B0DM6YG8C8" at bounding box center [132, 406] width 51 height 11
click at [640, 342] on link "134.34" at bounding box center [648, 348] width 27 height 13
drag, startPoint x: 593, startPoint y: 294, endPoint x: 531, endPoint y: 294, distance: 62.8
type input "***"
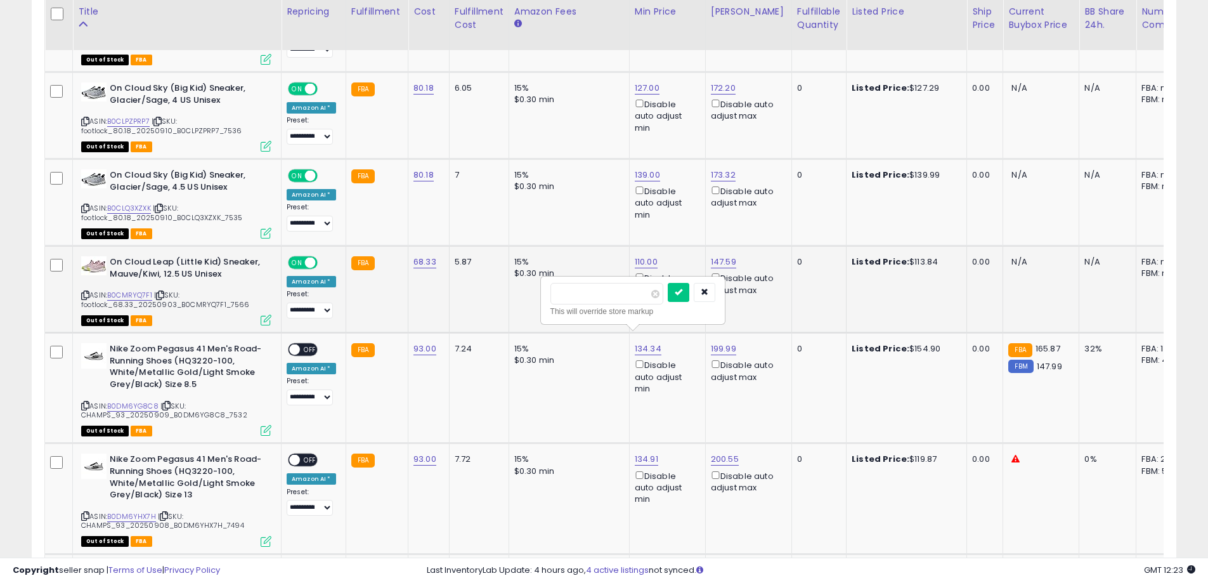
click button "submit" at bounding box center [679, 292] width 22 height 19
click at [301, 344] on span "OFF" at bounding box center [310, 349] width 20 height 11
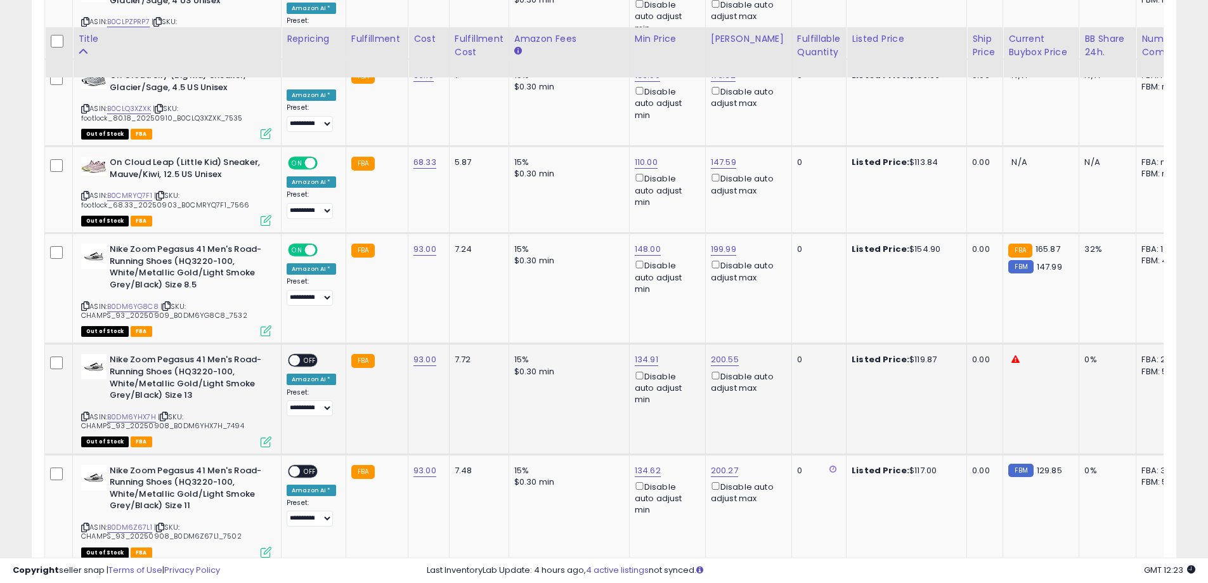
scroll to position [1979, 0]
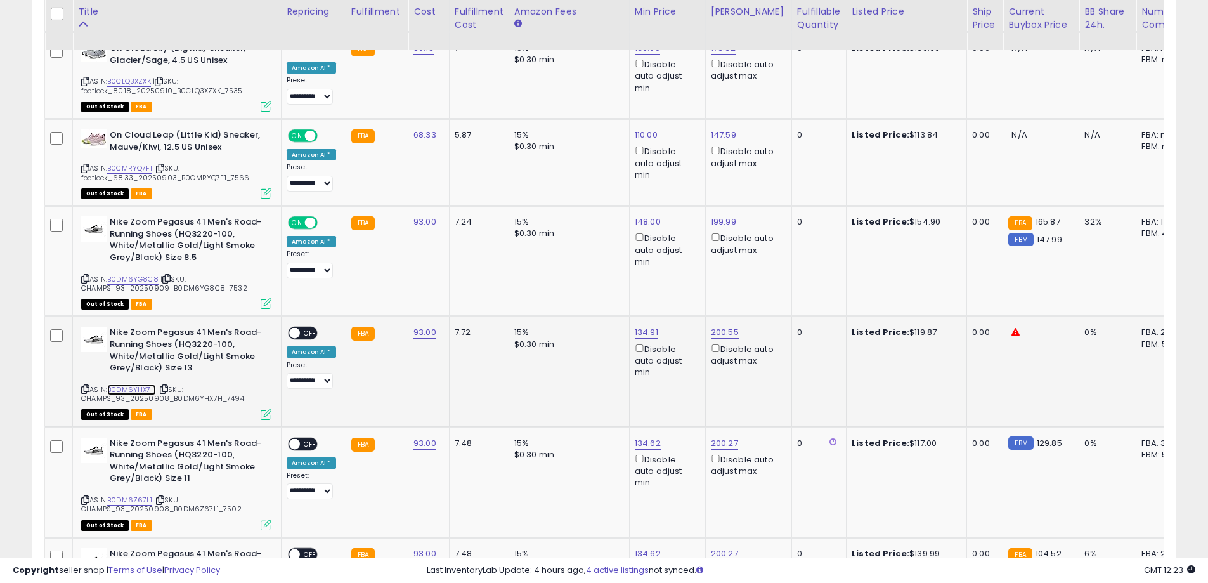
click at [140, 384] on link "B0DM6YHX7H" at bounding box center [131, 389] width 49 height 11
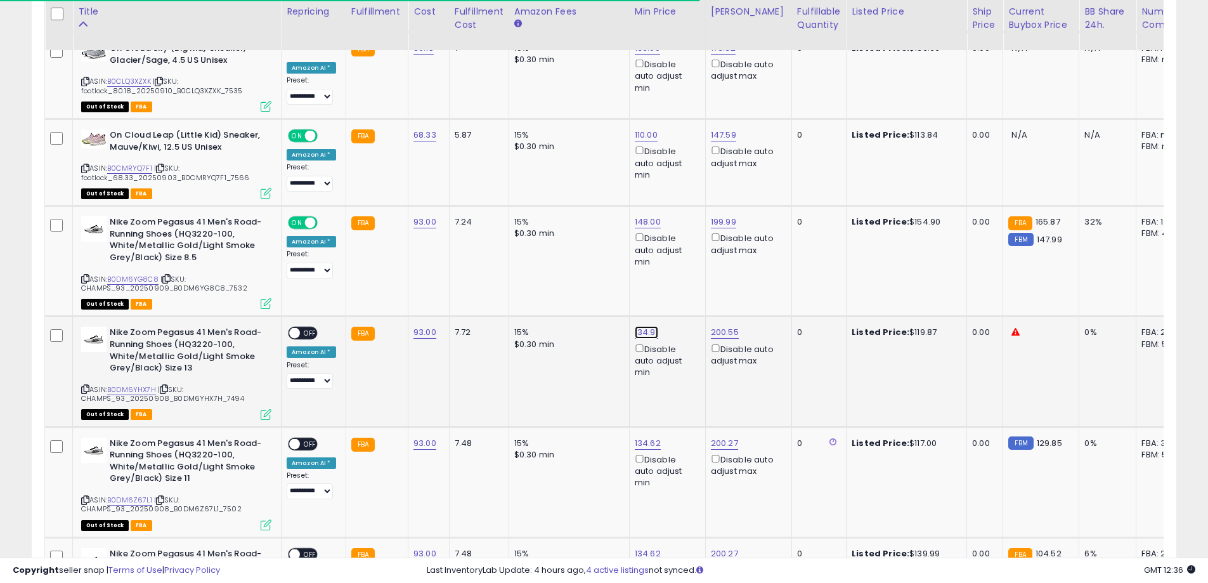
click at [638, 326] on link "134.91" at bounding box center [646, 332] width 23 height 13
click at [134, 384] on link "B0DM6YHX7H" at bounding box center [131, 389] width 49 height 11
